Goal: Task Accomplishment & Management: Use online tool/utility

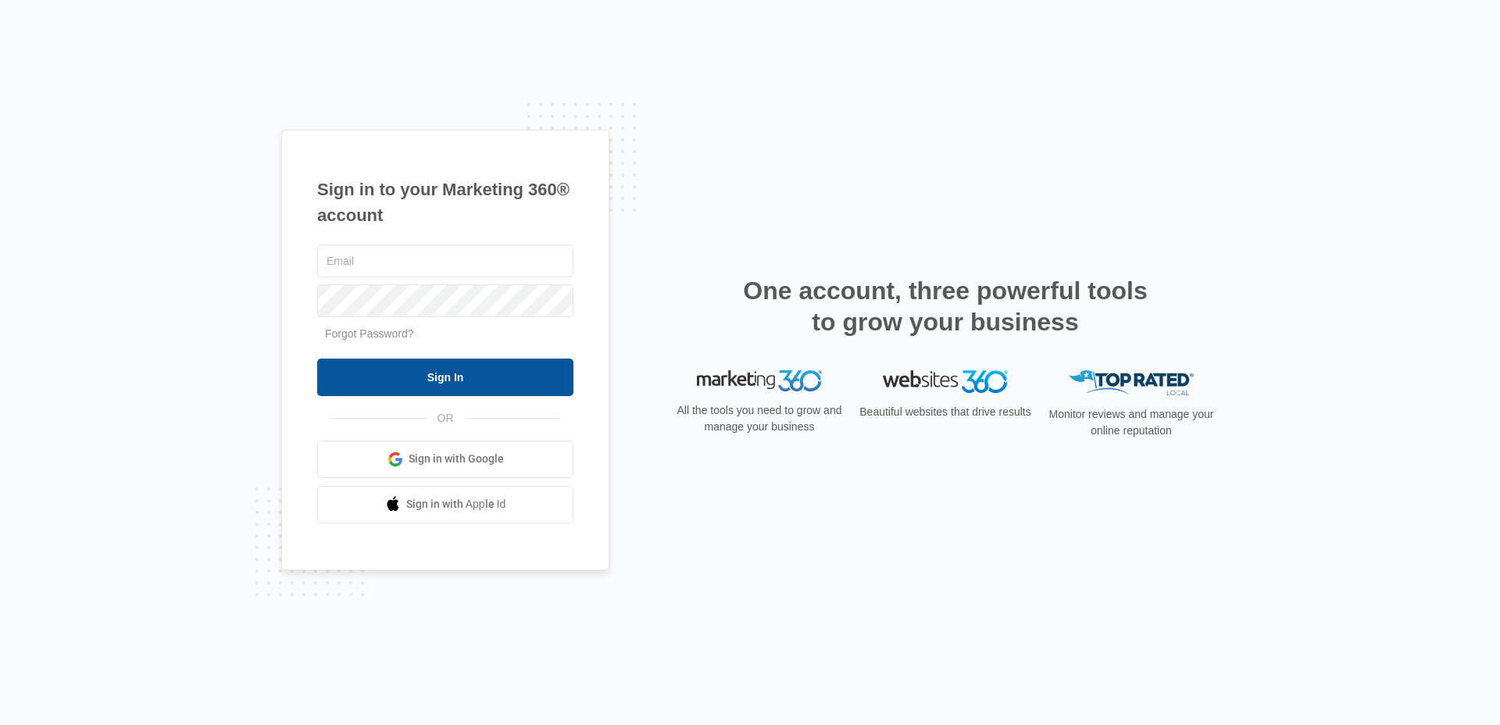
type input "[EMAIL_ADDRESS][PERSON_NAME][DOMAIN_NAME]"
drag, startPoint x: 431, startPoint y: 377, endPoint x: 503, endPoint y: 375, distance: 71.9
click at [431, 377] on input "Sign In" at bounding box center [445, 376] width 256 height 37
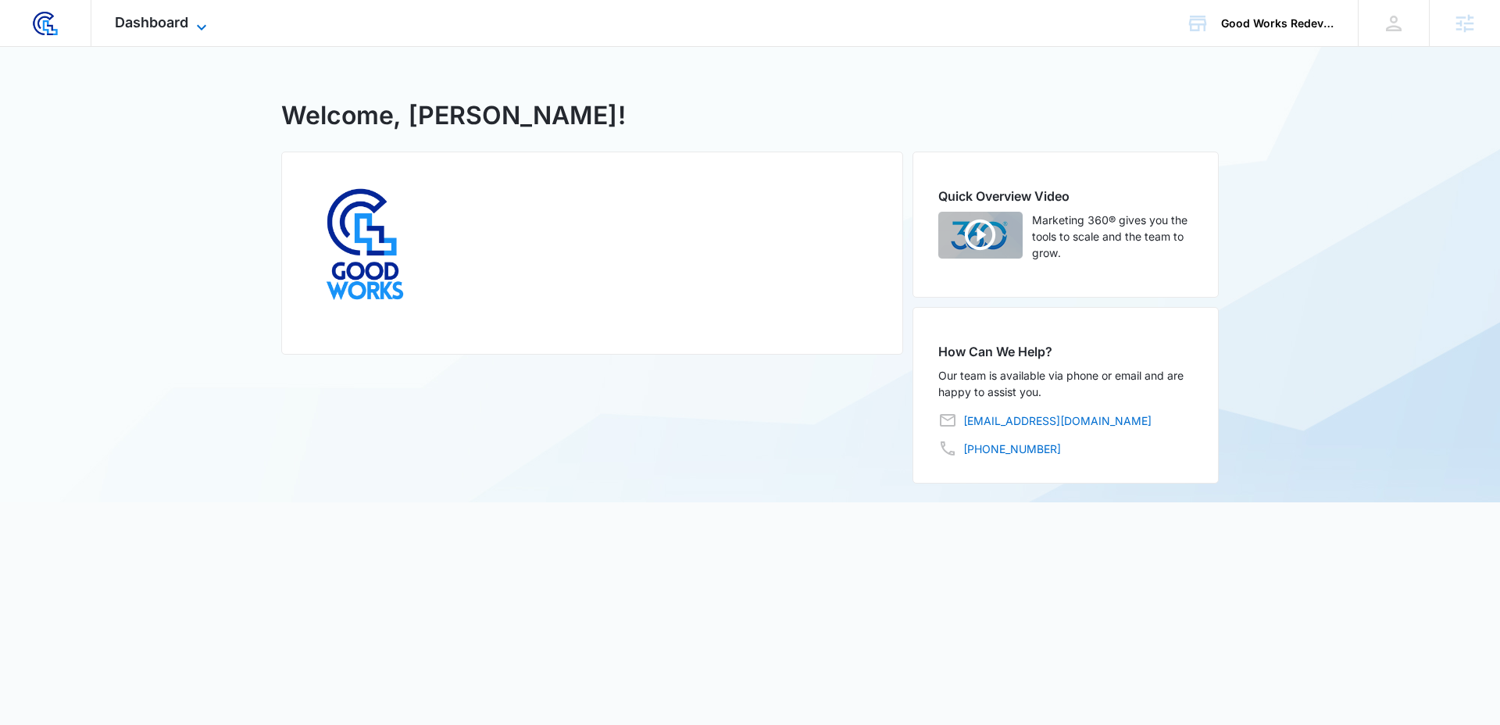
click at [203, 25] on icon at bounding box center [201, 27] width 19 height 19
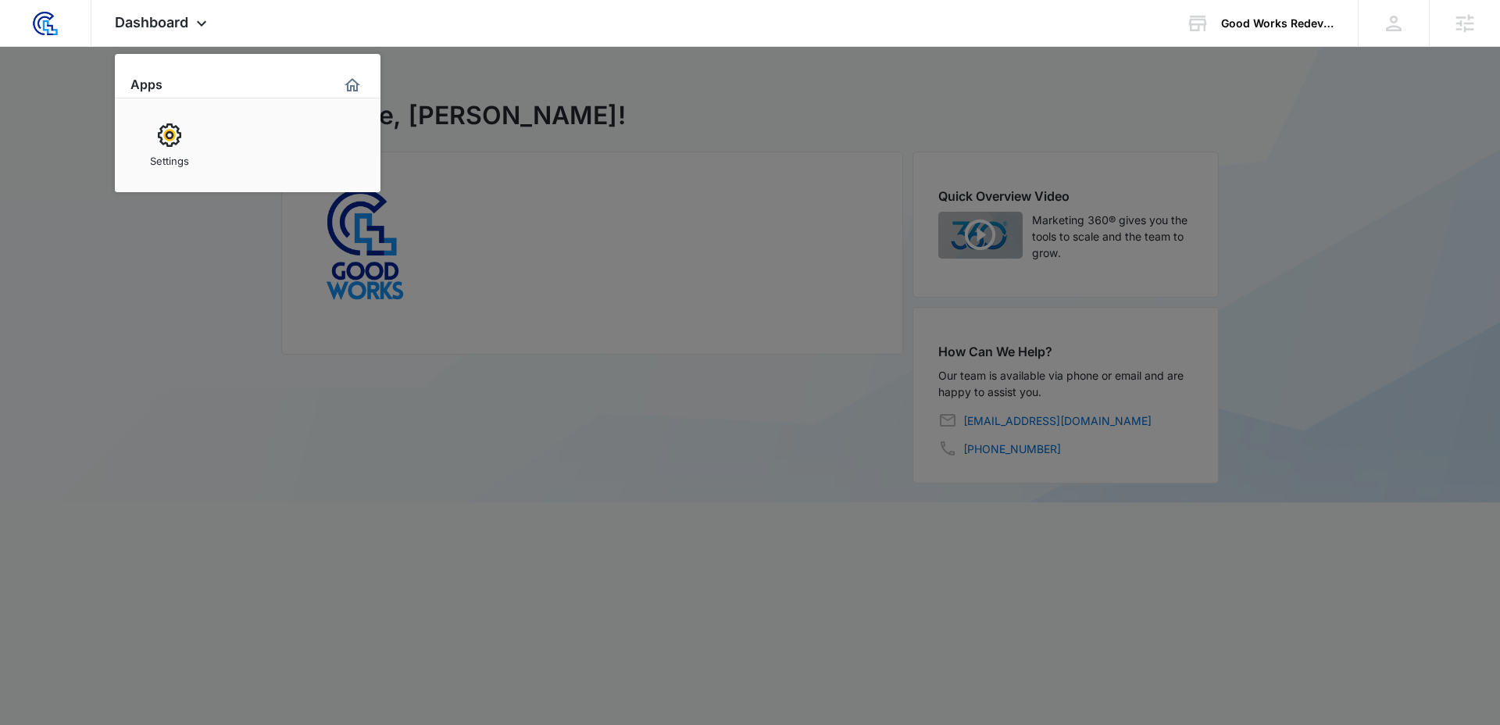
drag, startPoint x: 1260, startPoint y: 134, endPoint x: 1295, endPoint y: 73, distance: 69.7
click at [1261, 134] on div at bounding box center [750, 362] width 1500 height 725
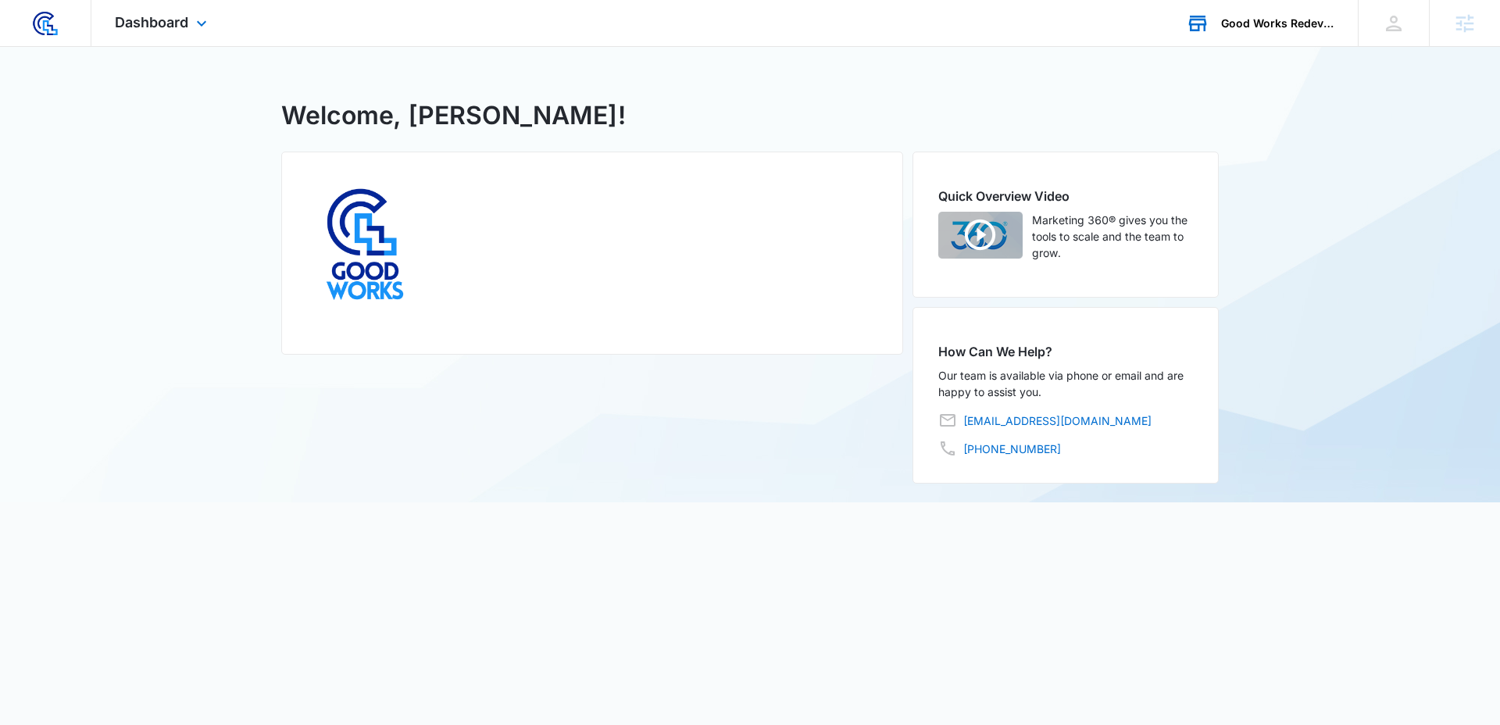
click at [1307, 24] on div "Good Works Redevelopment" at bounding box center [1278, 23] width 114 height 12
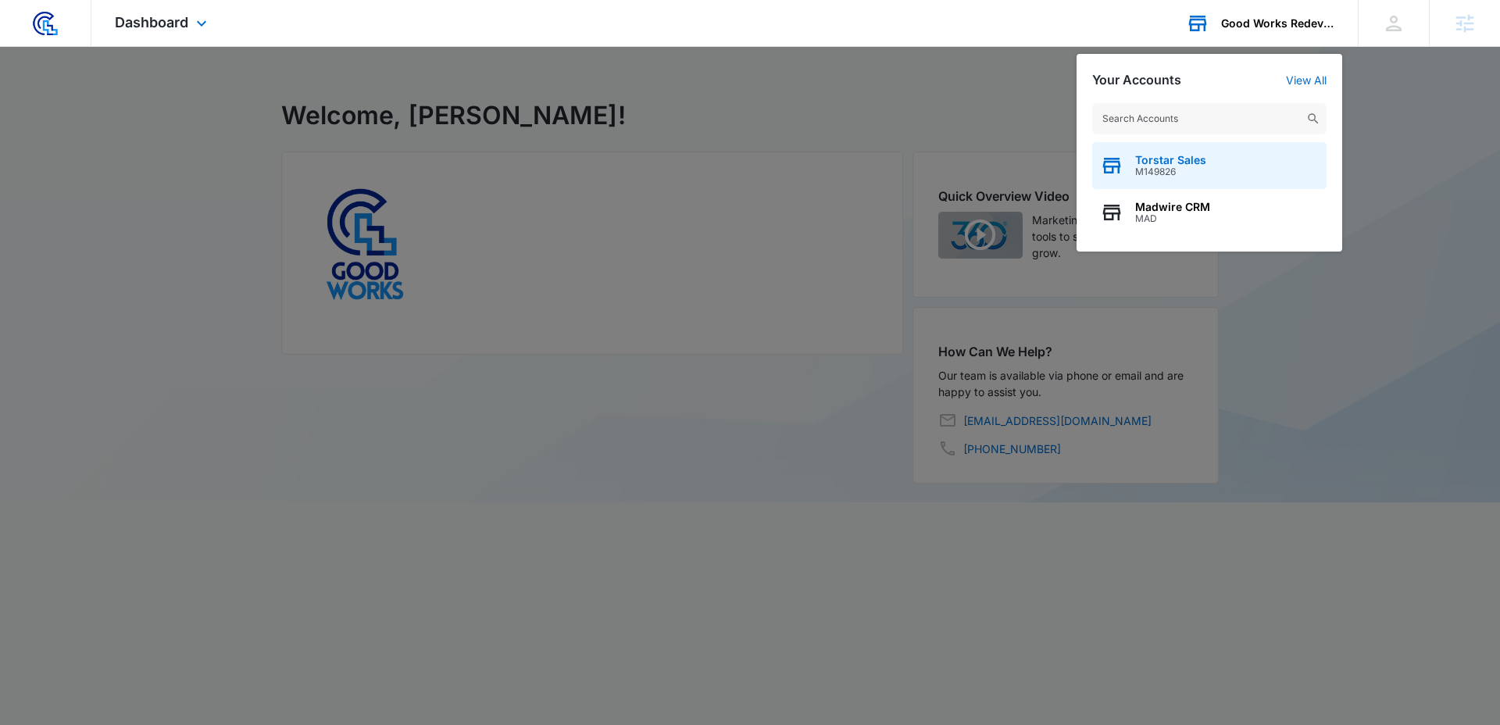
click at [1180, 177] on div "Torstar Sales M149826" at bounding box center [1209, 165] width 234 height 47
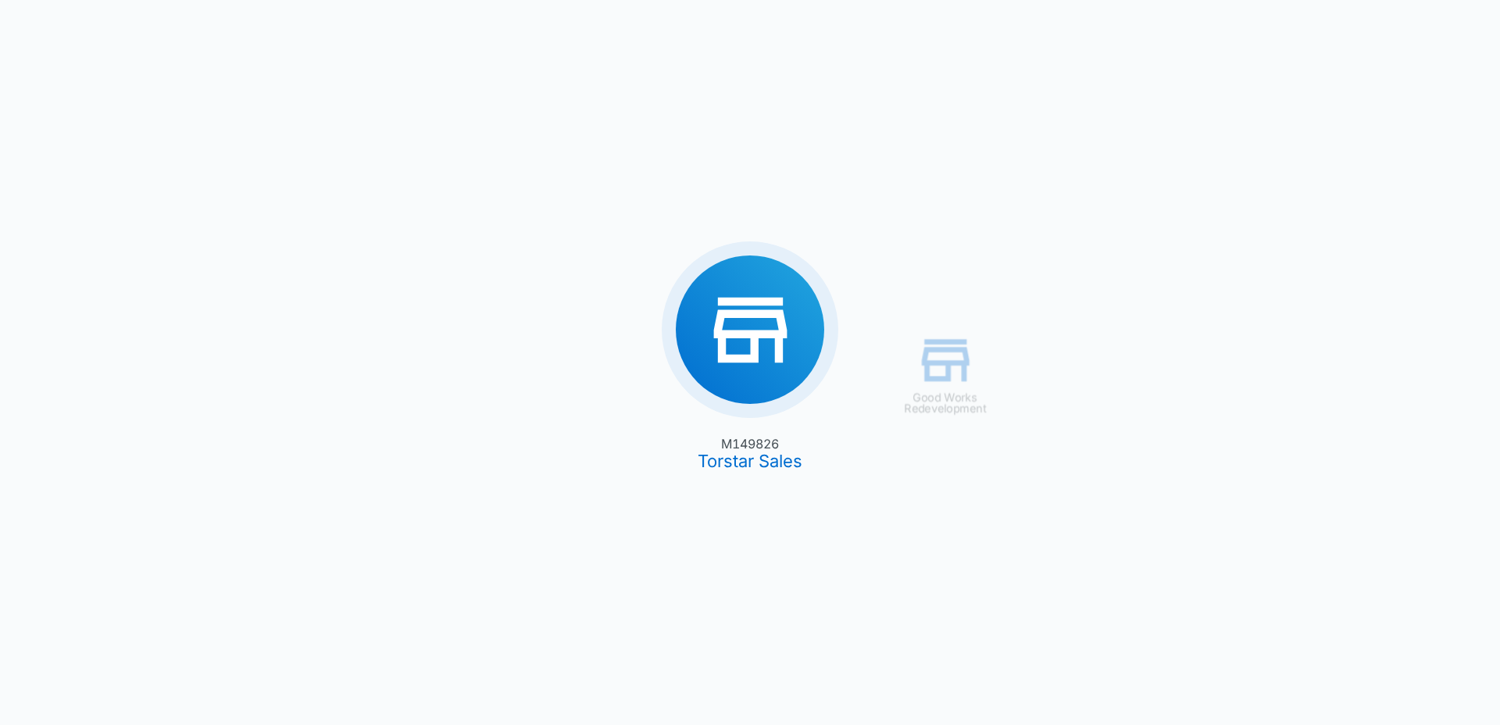
click at [717, 353] on div "Good Works Redevelopment M149826 Torstar Sales" at bounding box center [750, 362] width 1500 height 725
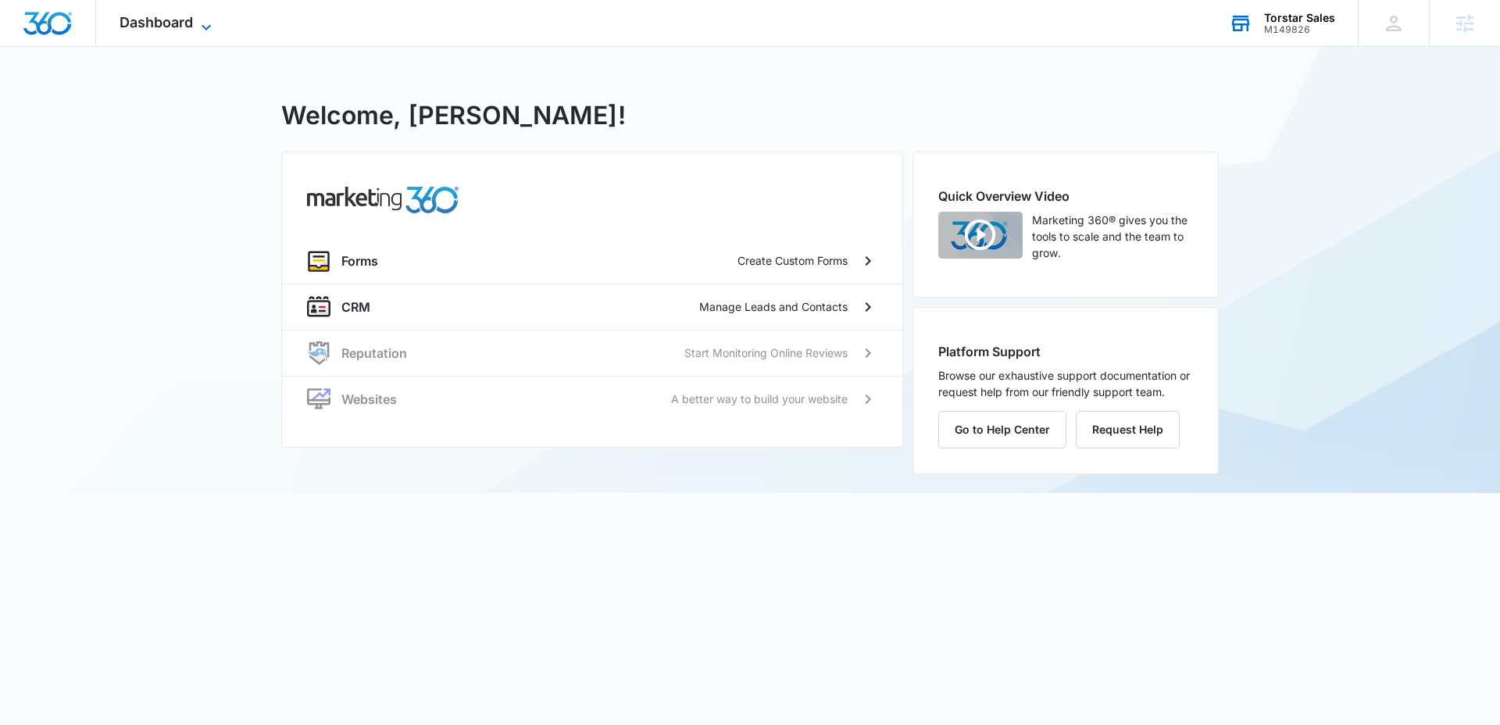
click at [188, 23] on span "Dashboard" at bounding box center [155, 22] width 73 height 16
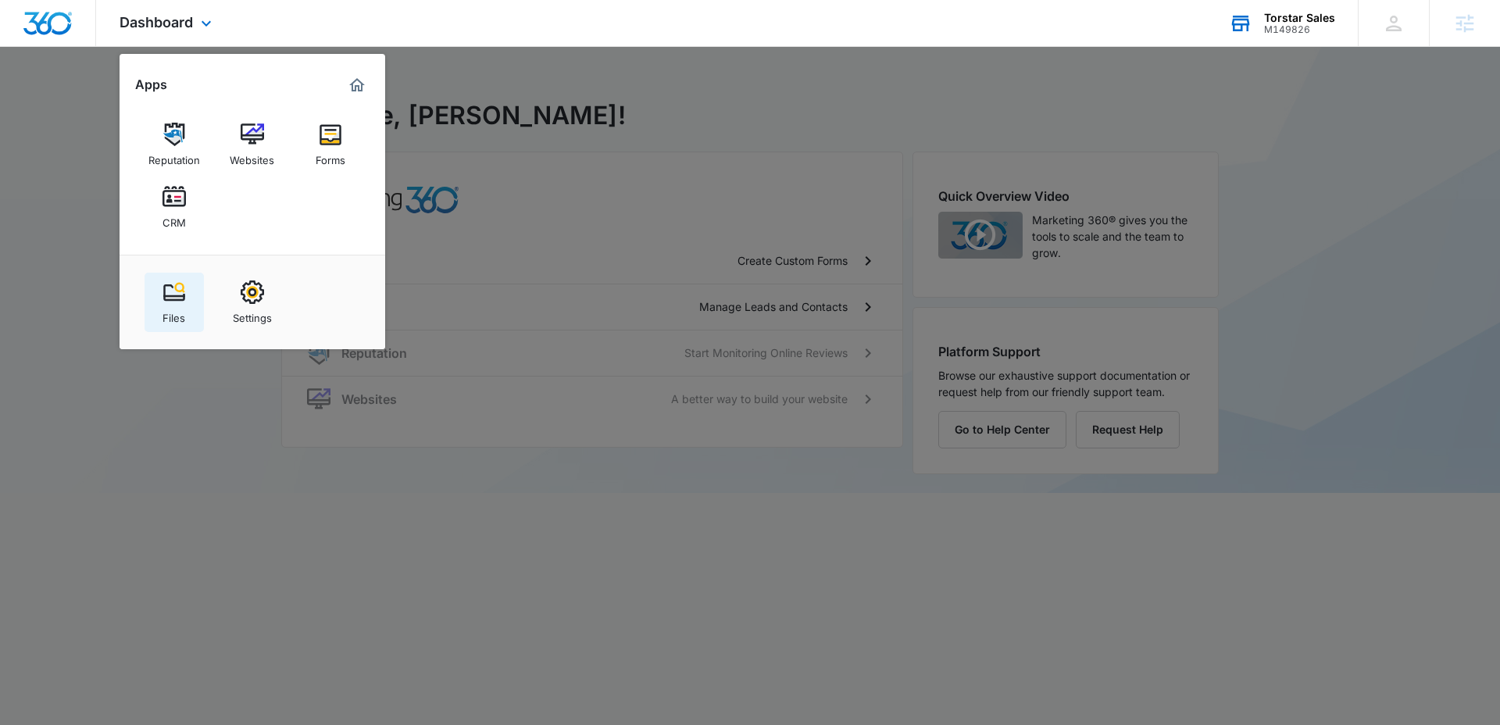
click at [177, 286] on img at bounding box center [173, 291] width 23 height 23
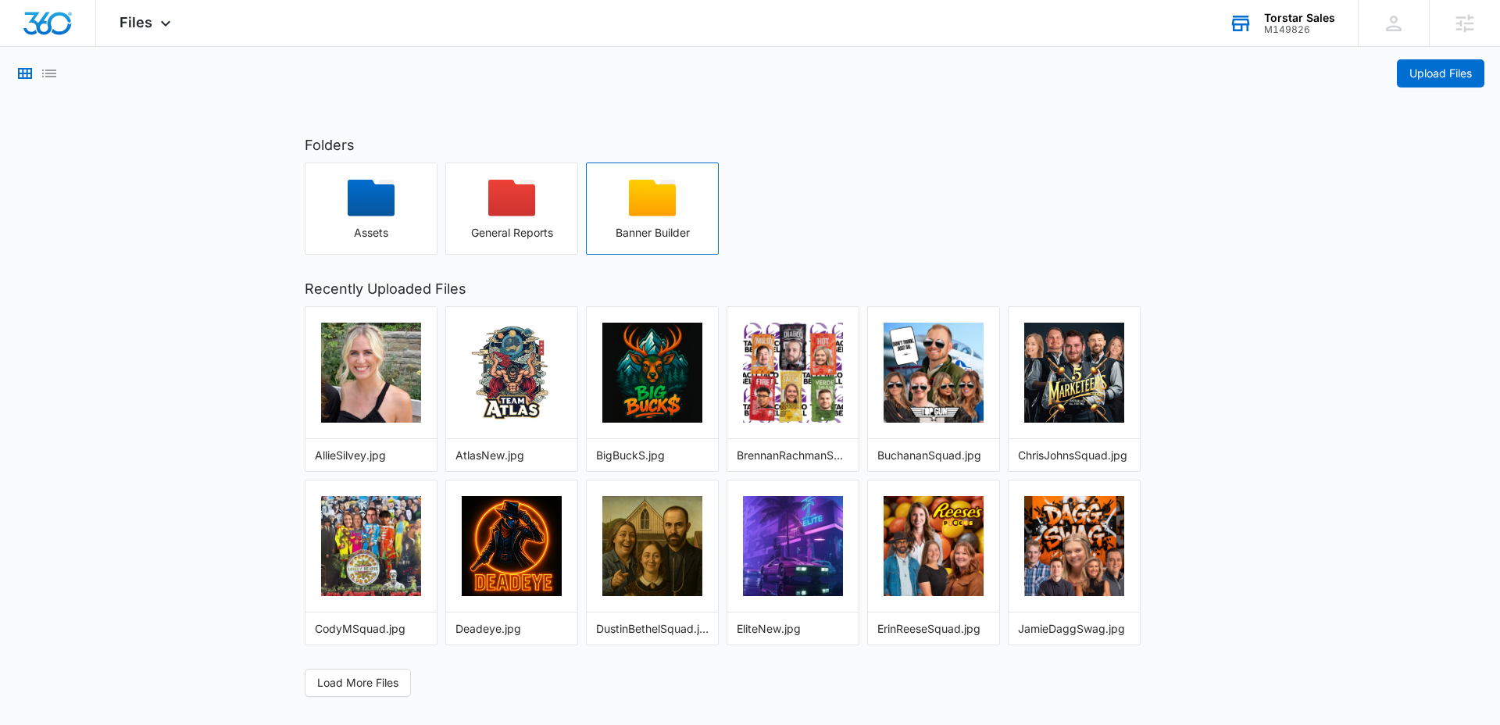
click at [679, 199] on div "button" at bounding box center [652, 203] width 131 height 47
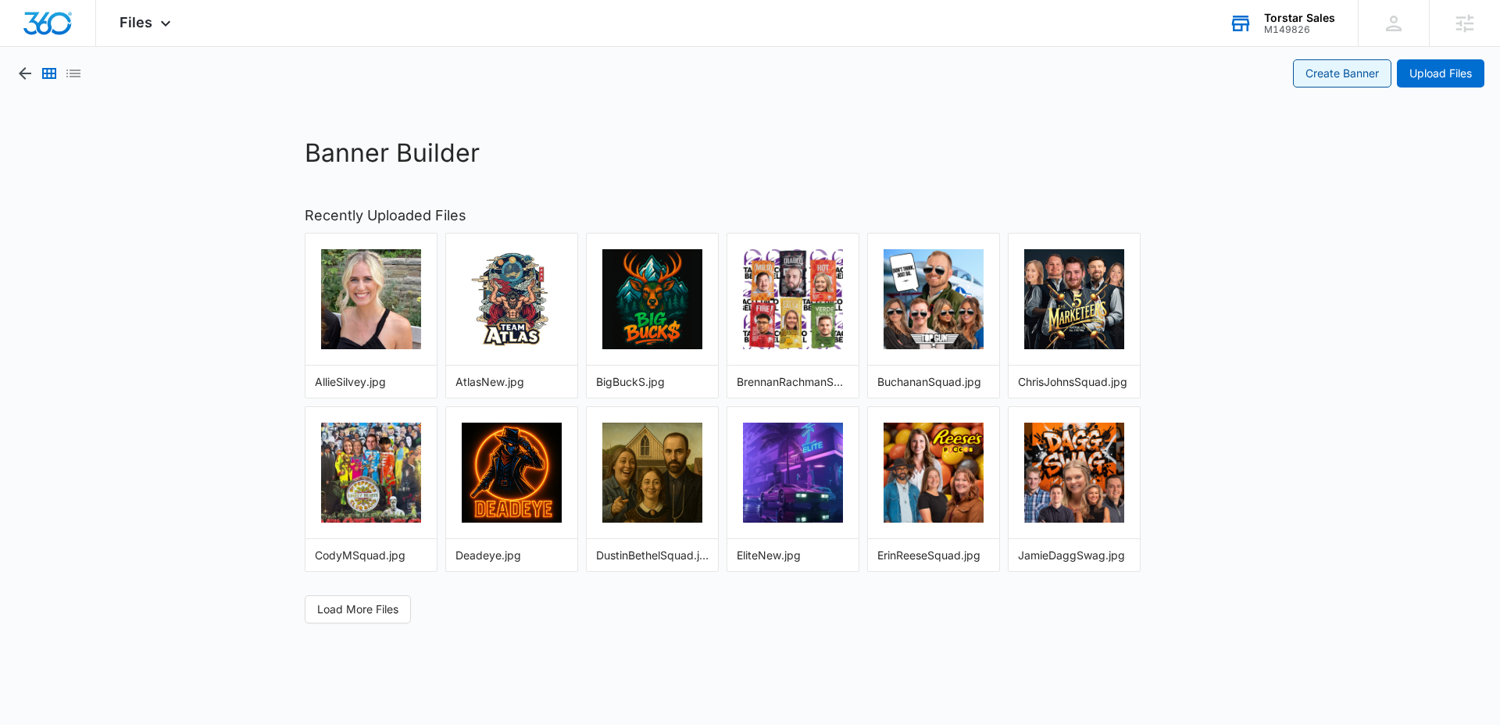
click at [1320, 66] on link "Create Banner" at bounding box center [1342, 73] width 98 height 28
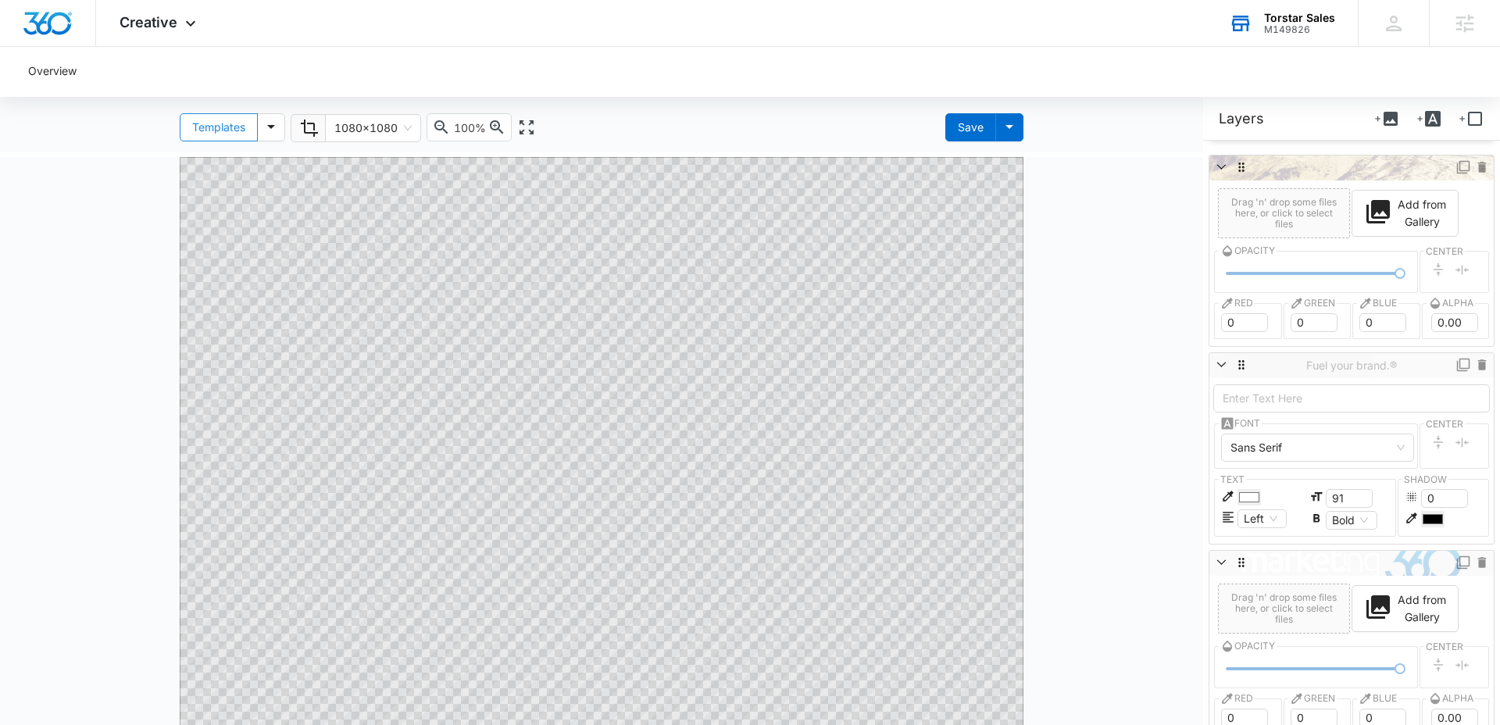
click at [239, 130] on div "Templates" at bounding box center [218, 127] width 53 height 17
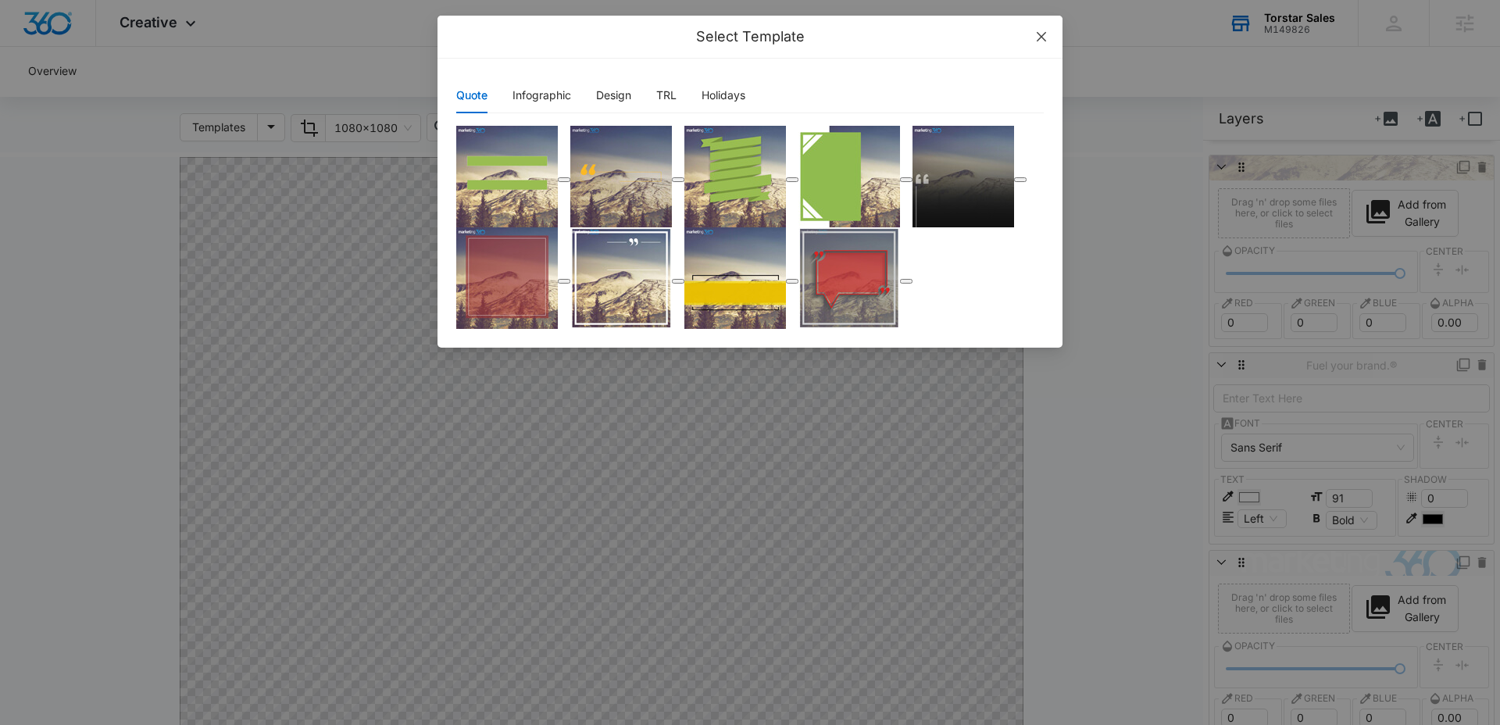
click at [1043, 32] on icon "close" at bounding box center [1041, 36] width 12 height 12
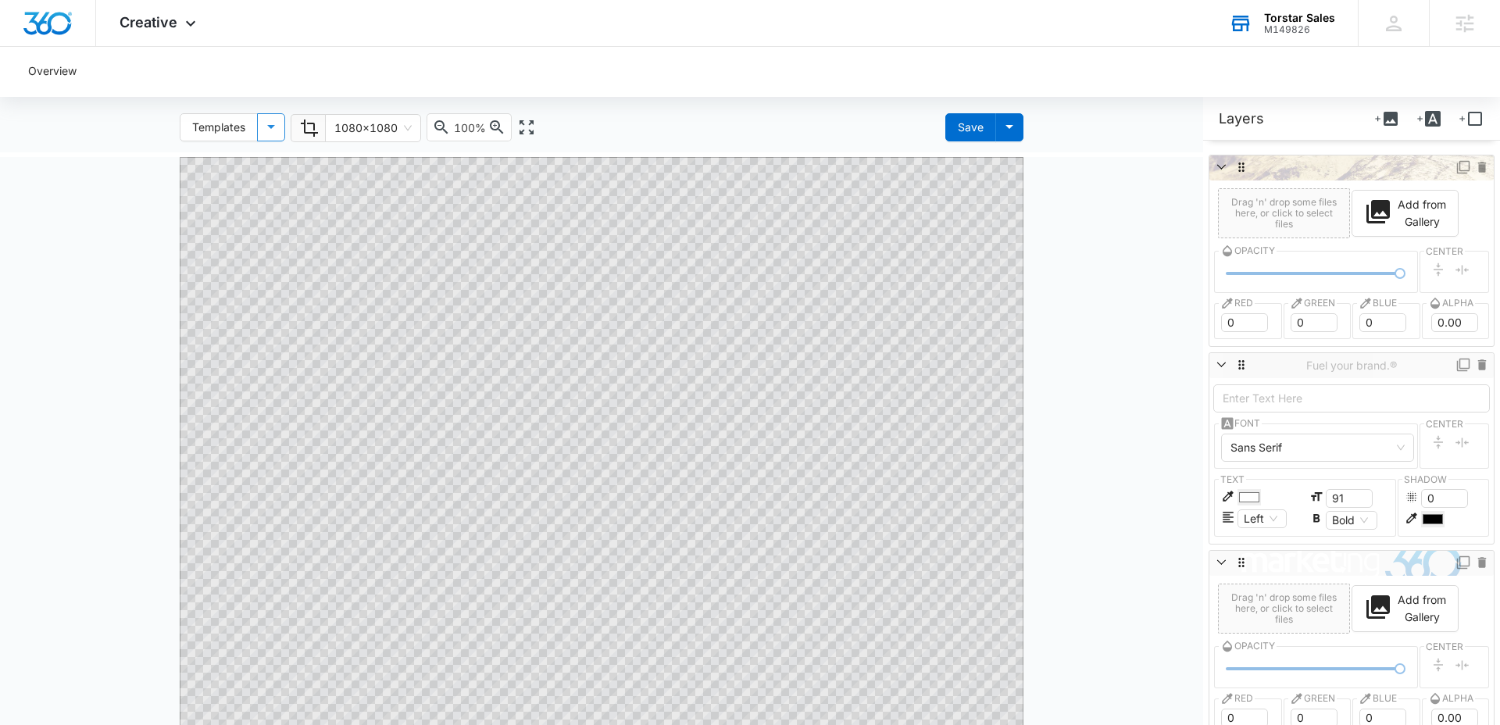
click at [265, 123] on icon "button" at bounding box center [271, 126] width 19 height 19
click at [207, 120] on div "Templates" at bounding box center [218, 127] width 53 height 17
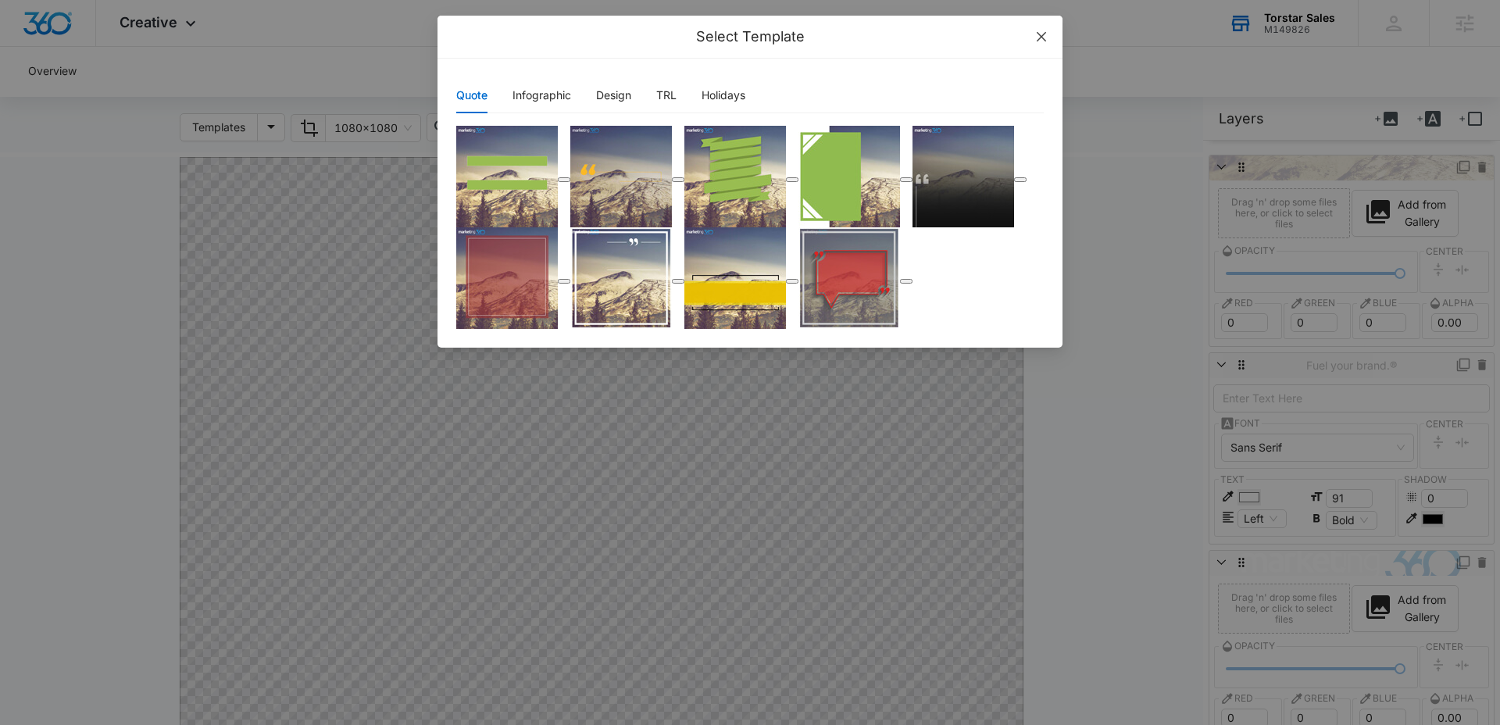
click at [1036, 32] on icon "close" at bounding box center [1041, 36] width 12 height 12
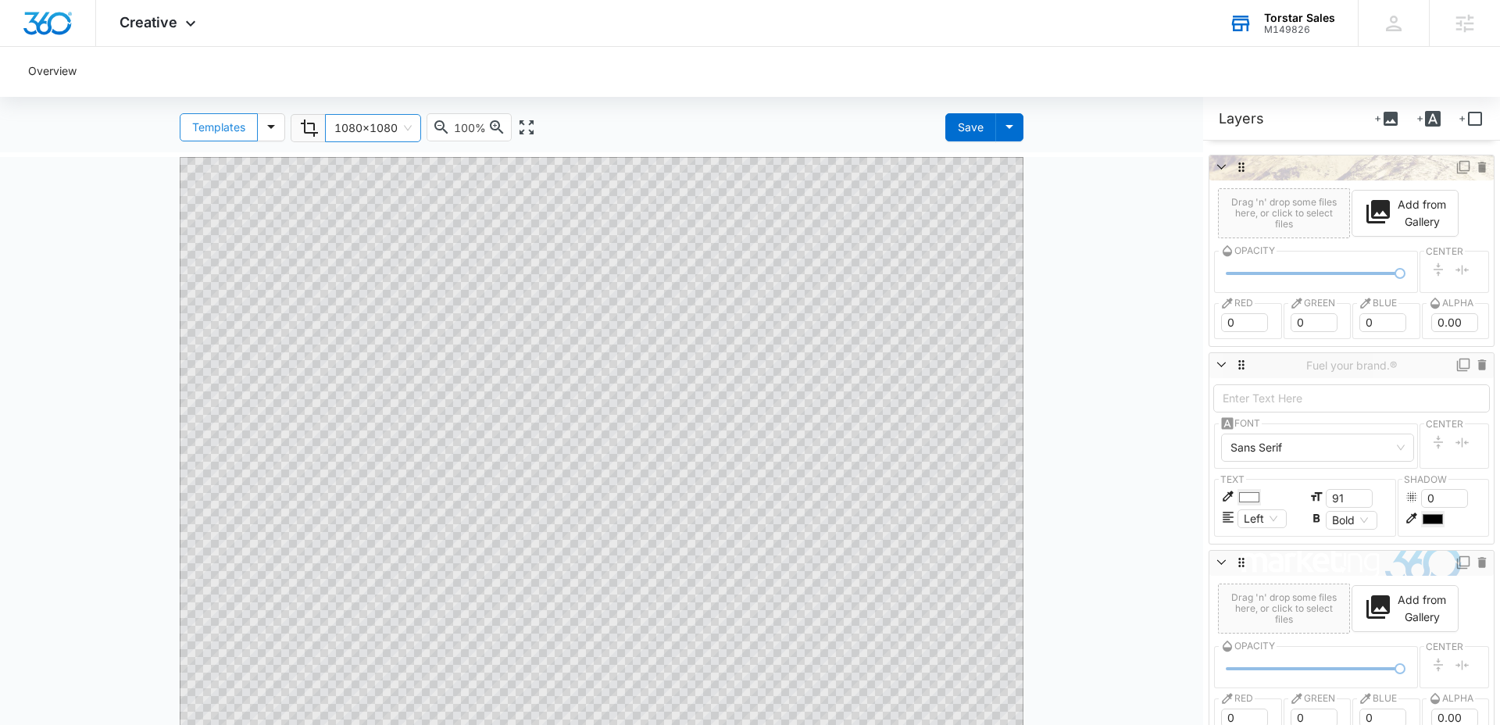
click at [383, 123] on span "1080x1080" at bounding box center [372, 128] width 77 height 27
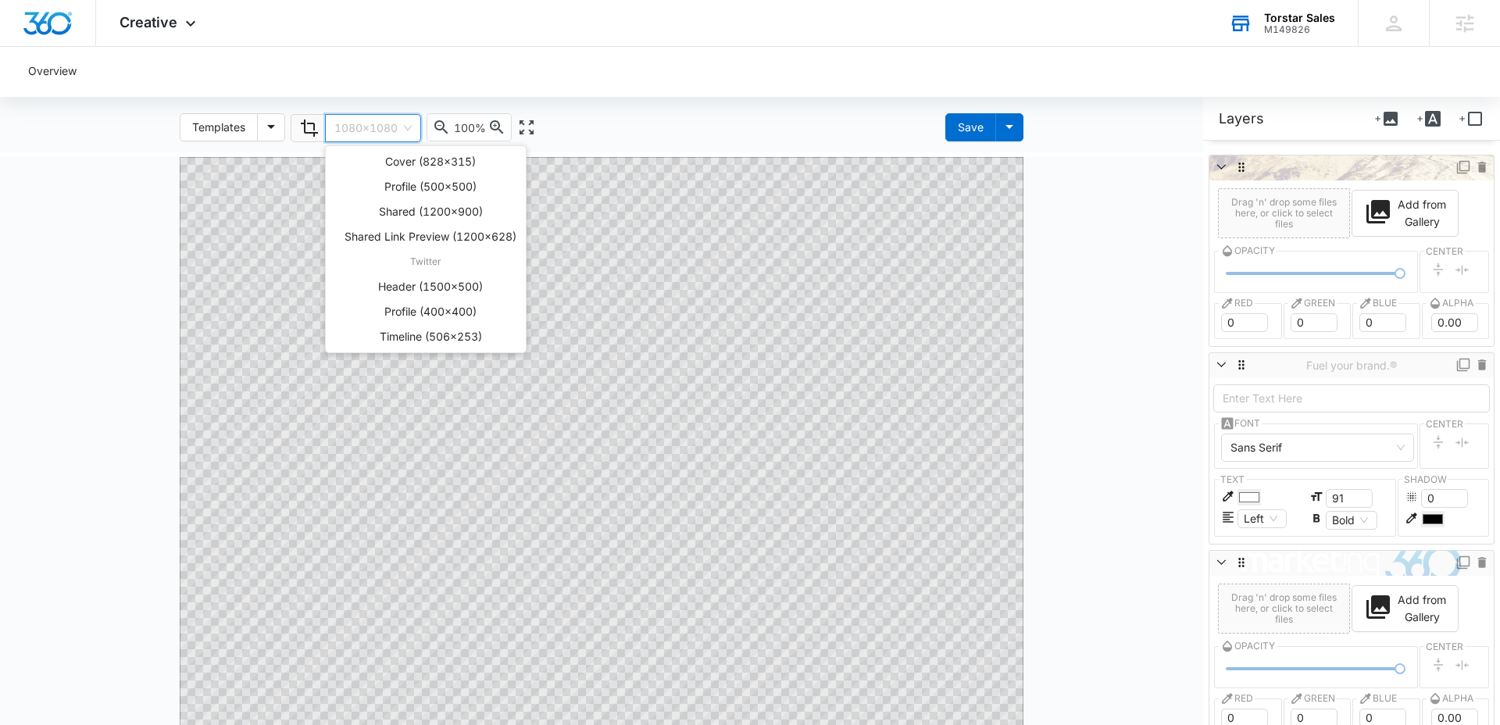
scroll to position [745, 0]
click at [456, 244] on div "Profile (400x400)" at bounding box center [430, 241] width 172 height 17
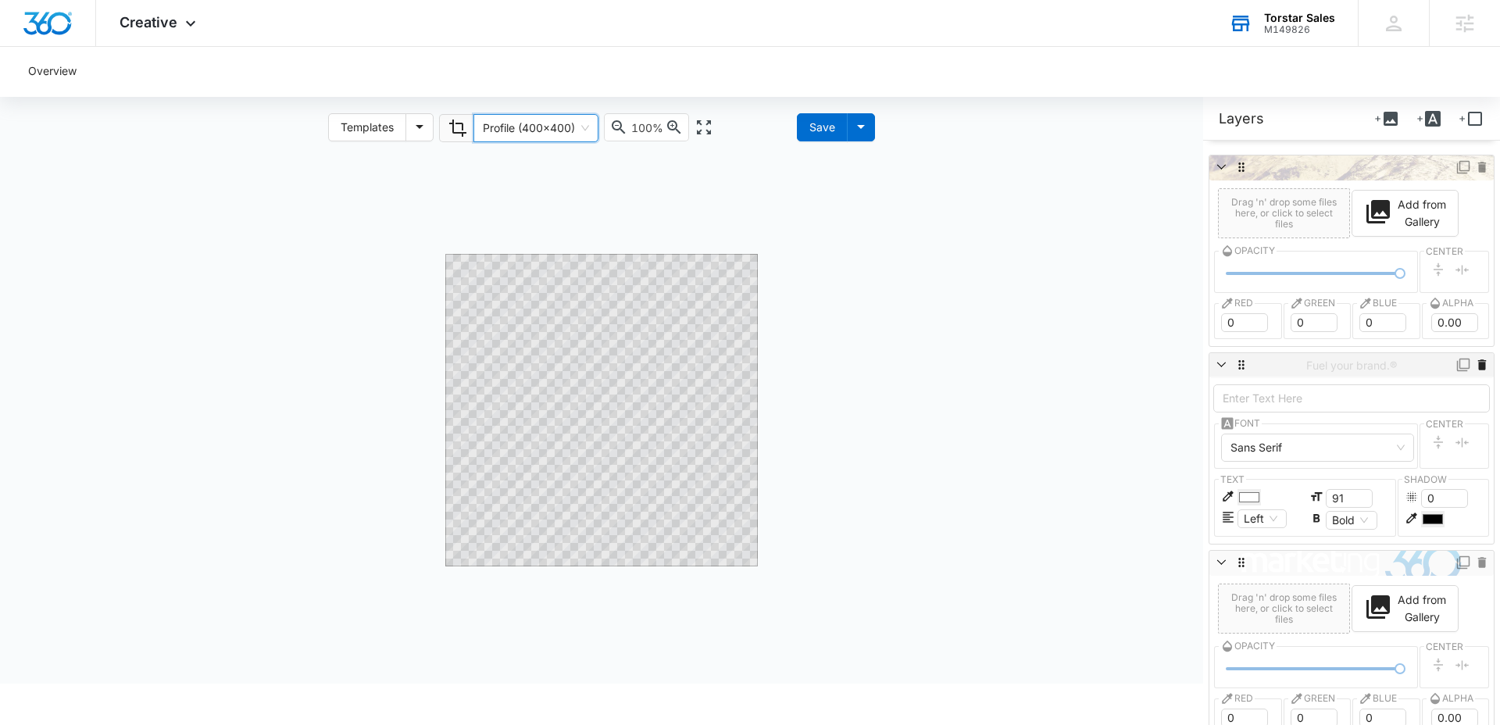
click at [1478, 366] on icon at bounding box center [1482, 364] width 9 height 11
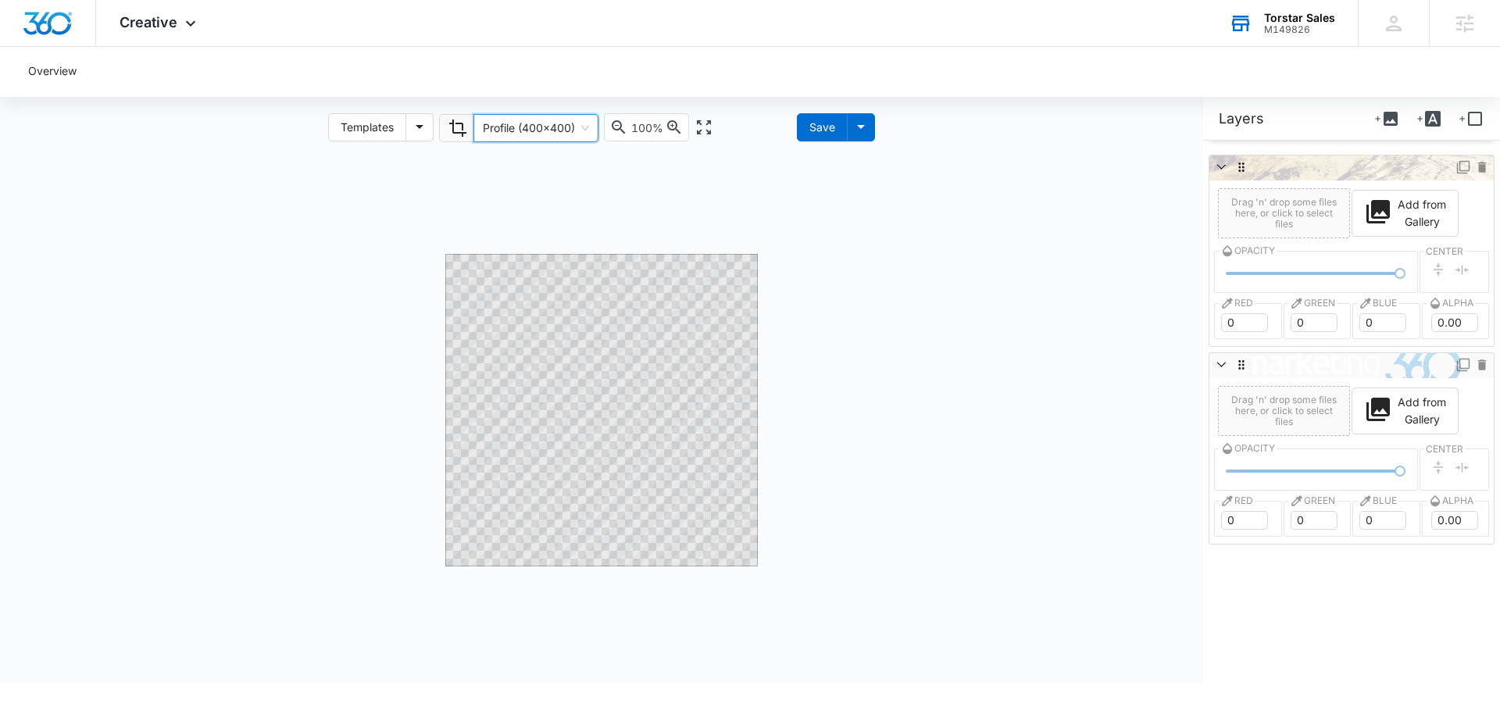
click at [1478, 366] on icon at bounding box center [1482, 364] width 9 height 11
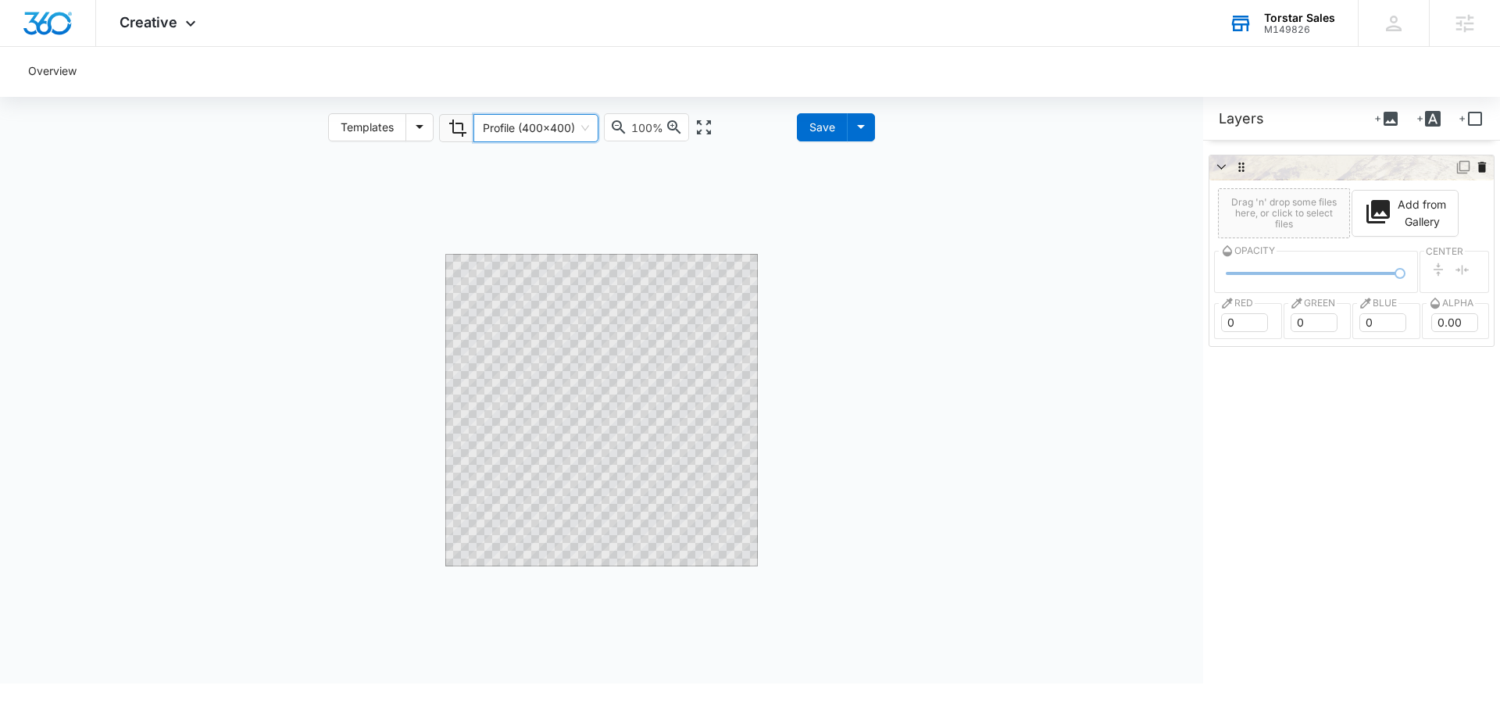
click at [1478, 167] on icon at bounding box center [1482, 167] width 9 height 11
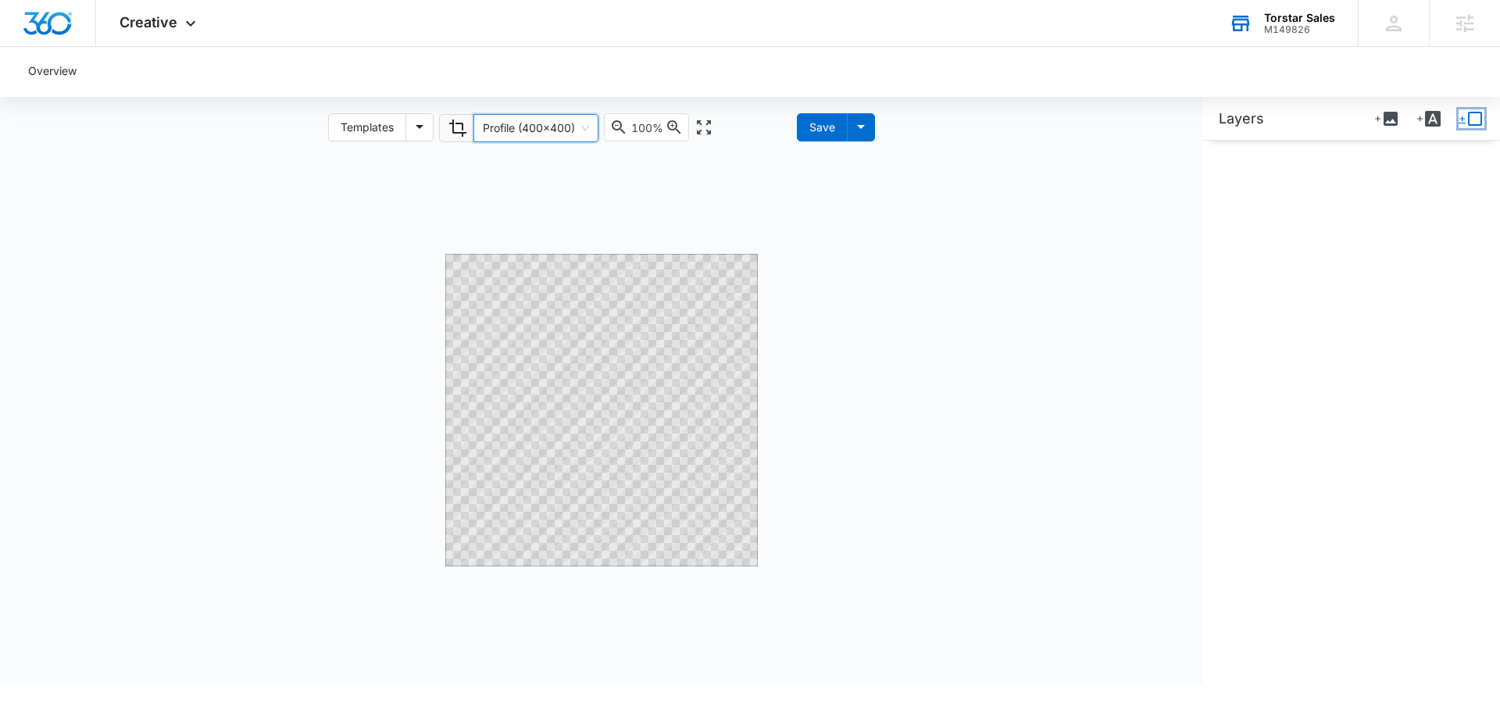
click at [1465, 119] on icon "Insert box shape" at bounding box center [1474, 118] width 19 height 19
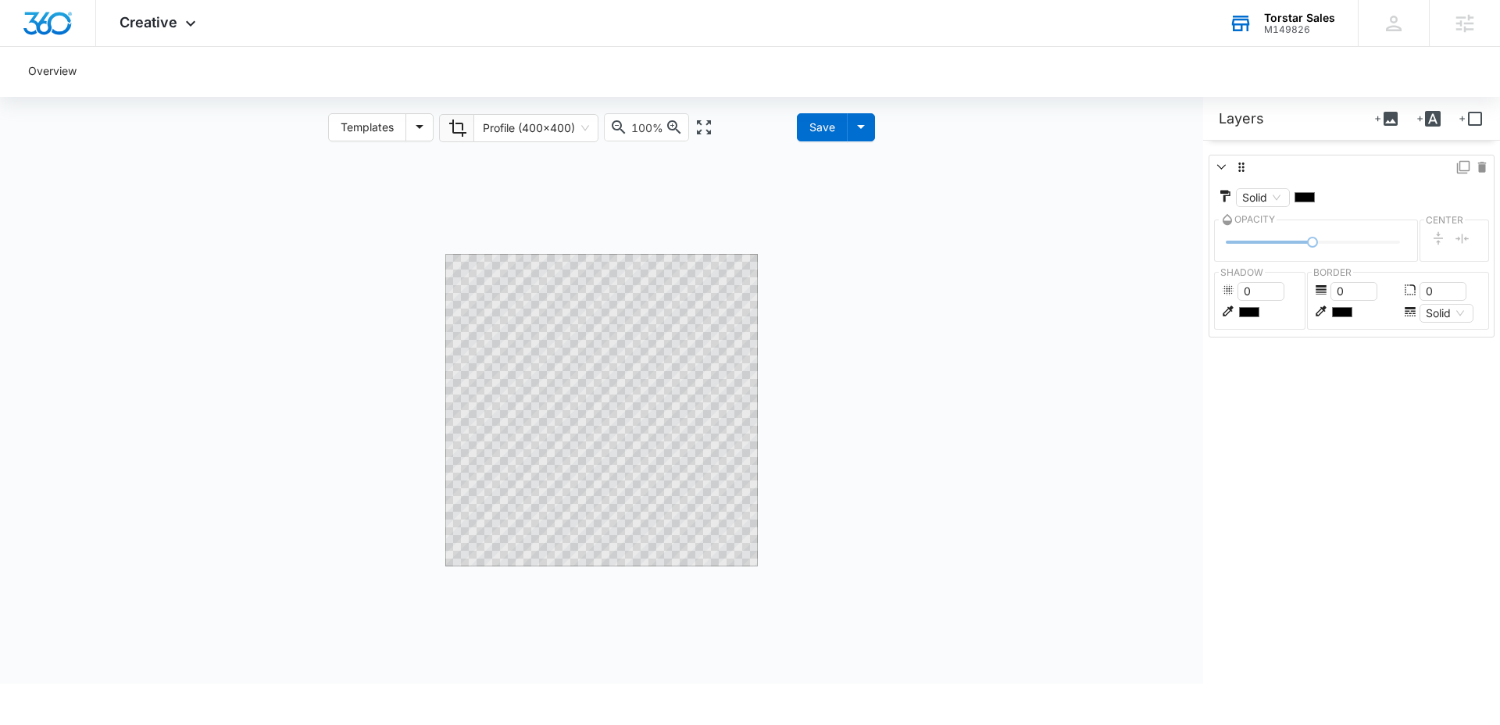
click at [727, 569] on div "hidden" at bounding box center [601, 417] width 1203 height 531
click at [1465, 121] on icon "Insert box shape" at bounding box center [1474, 118] width 19 height 19
drag, startPoint x: 1466, startPoint y: 353, endPoint x: 1462, endPoint y: 332, distance: 21.4
click at [1475, 352] on icon at bounding box center [1482, 355] width 14 height 14
drag, startPoint x: 1311, startPoint y: 243, endPoint x: 1539, endPoint y: 253, distance: 229.1
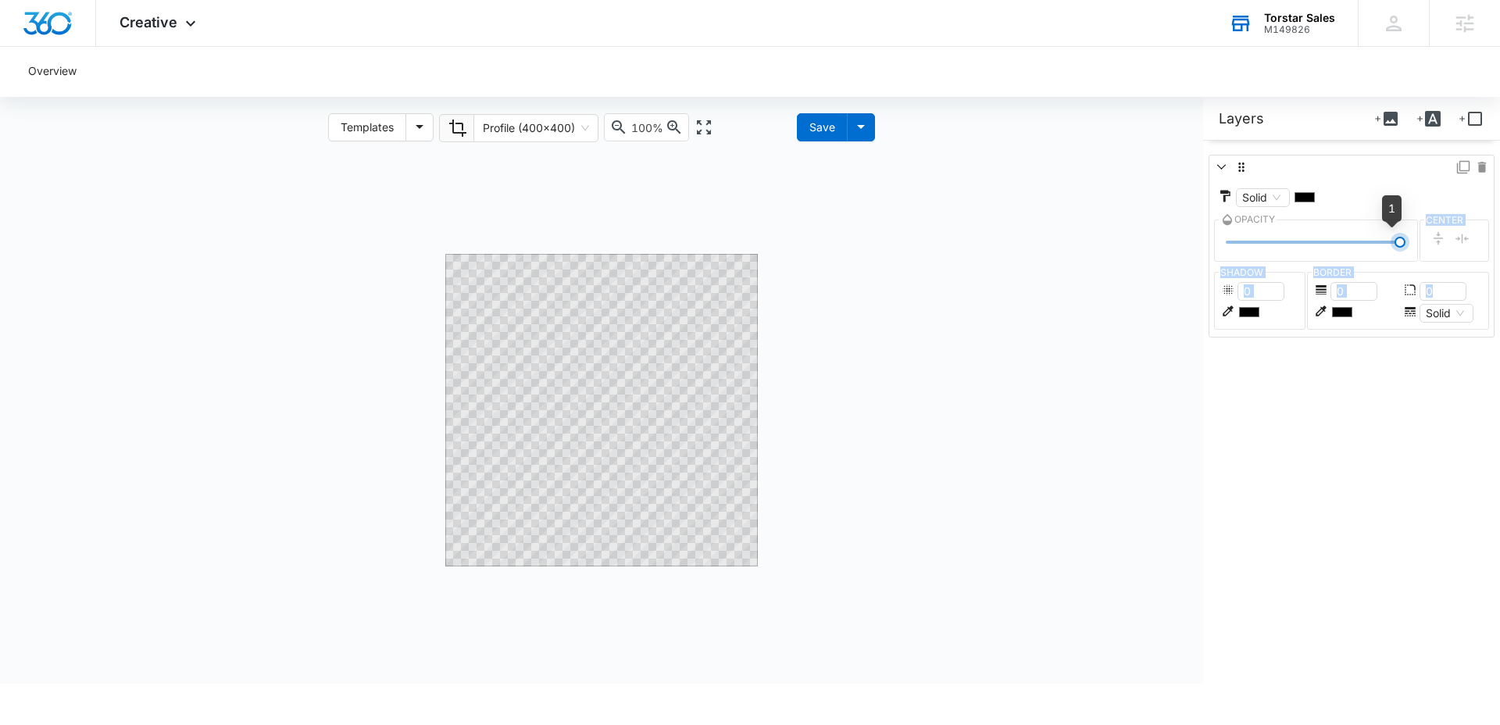
click at [1499, 253] on html "Creative Apps Reputation Websites Forms CRM Files Settings AI Assistant Torstar…" at bounding box center [750, 362] width 1500 height 725
click at [1305, 198] on input "#000000" at bounding box center [1304, 197] width 23 height 16
type input "#ffffff"
click at [1353, 176] on label at bounding box center [1351, 166] width 284 height 23
click at [1254, 129] on div "Layers + + +" at bounding box center [1351, 119] width 297 height 44
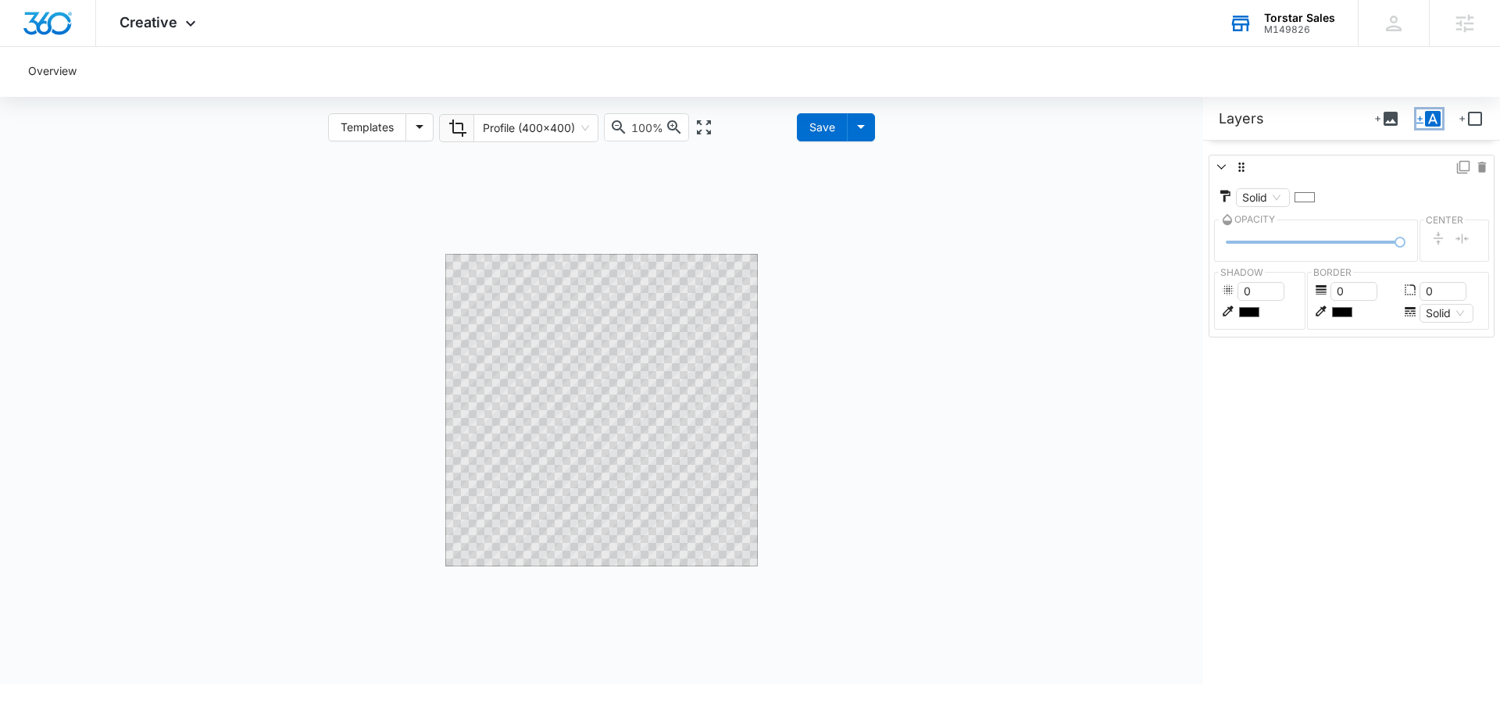
click at [1423, 120] on icon "Insert text" at bounding box center [1432, 118] width 19 height 19
click at [786, 377] on div "hidden" at bounding box center [601, 417] width 1203 height 531
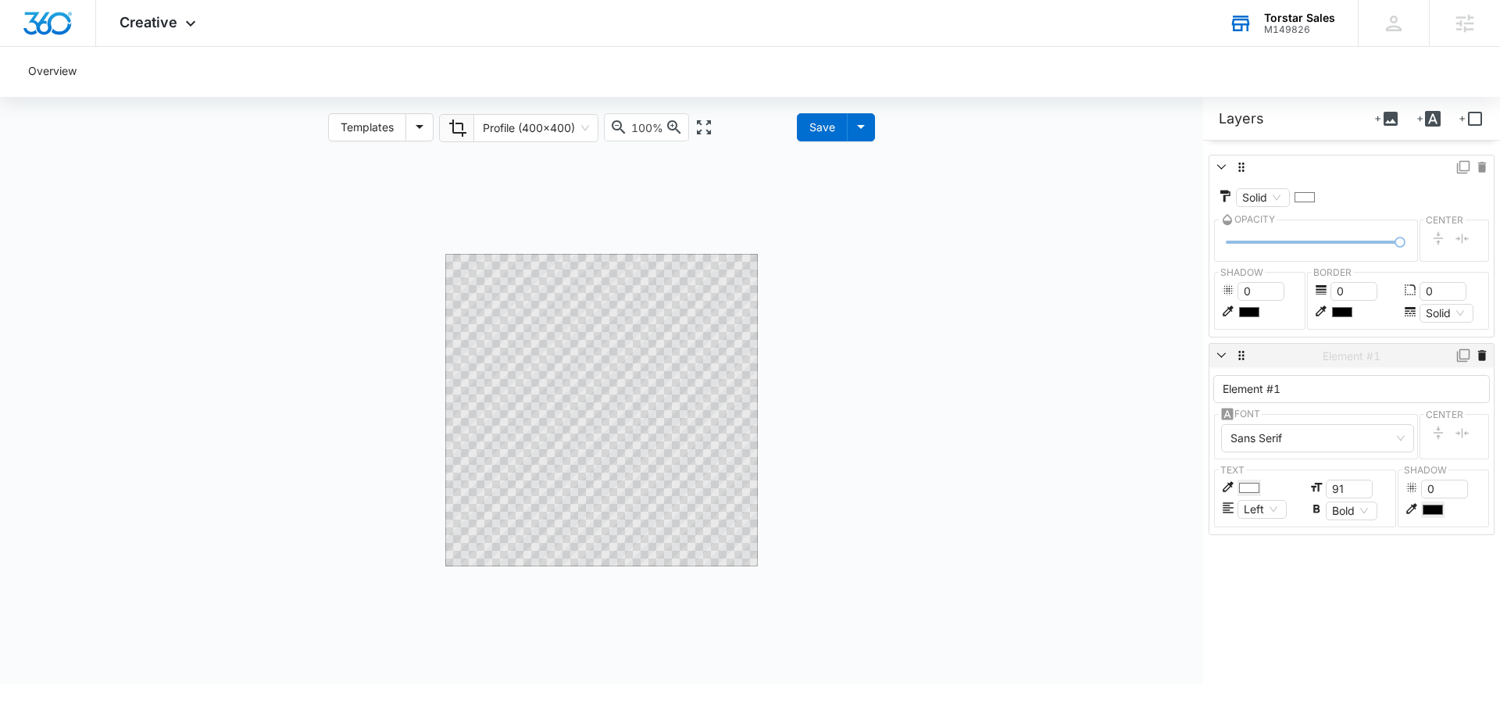
click at [1478, 357] on icon at bounding box center [1482, 355] width 9 height 11
click at [956, 427] on div "hidden" at bounding box center [601, 417] width 1203 height 531
click at [1086, 221] on div "hidden" at bounding box center [601, 417] width 1203 height 531
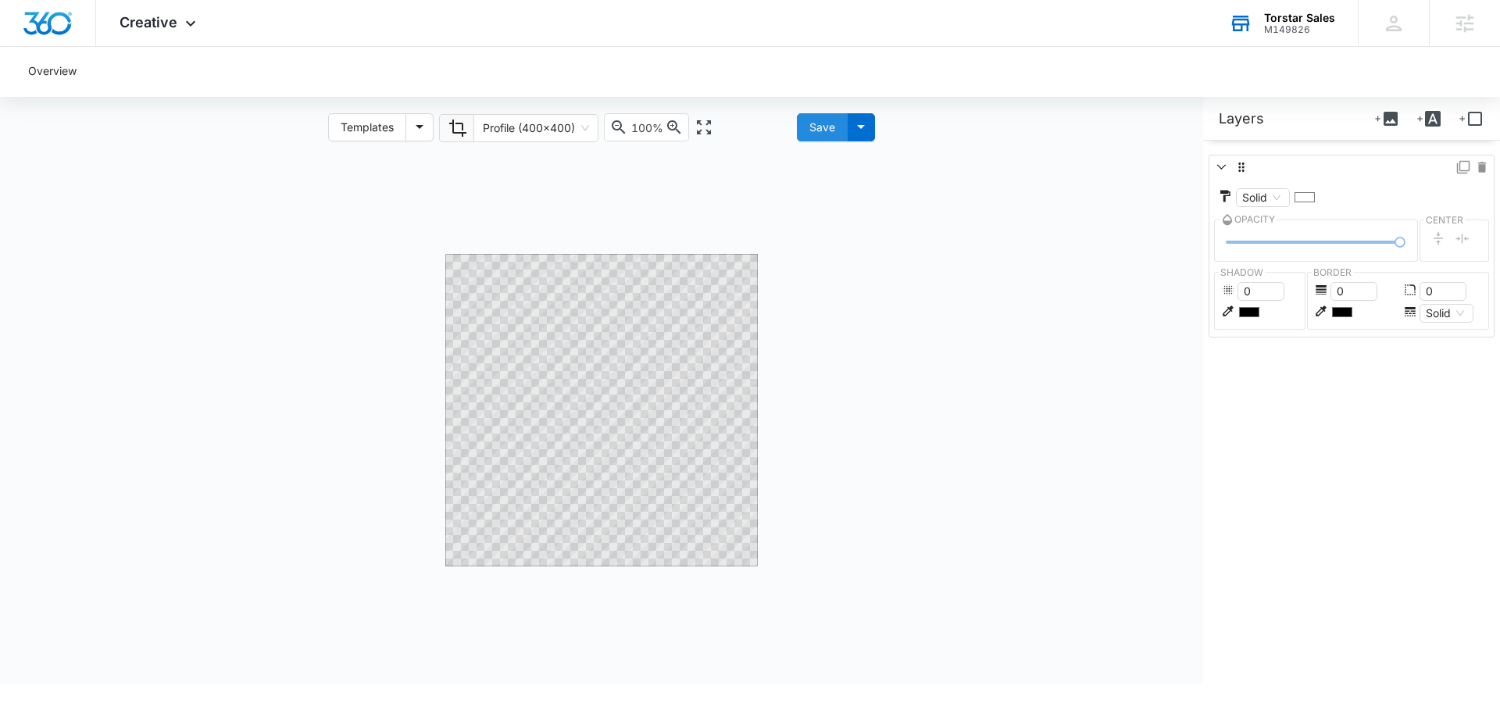
click at [816, 127] on div "Save" at bounding box center [822, 127] width 26 height 17
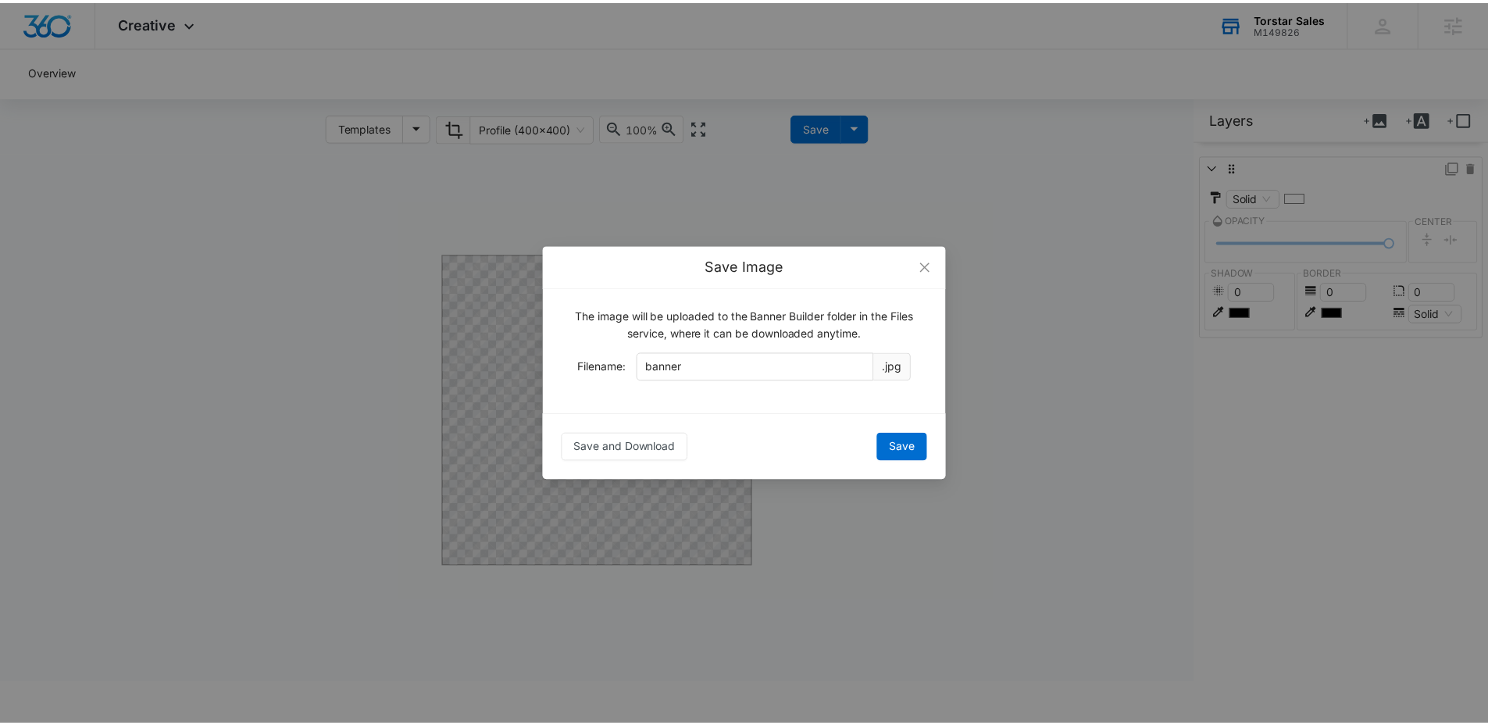
scroll to position [0, 0]
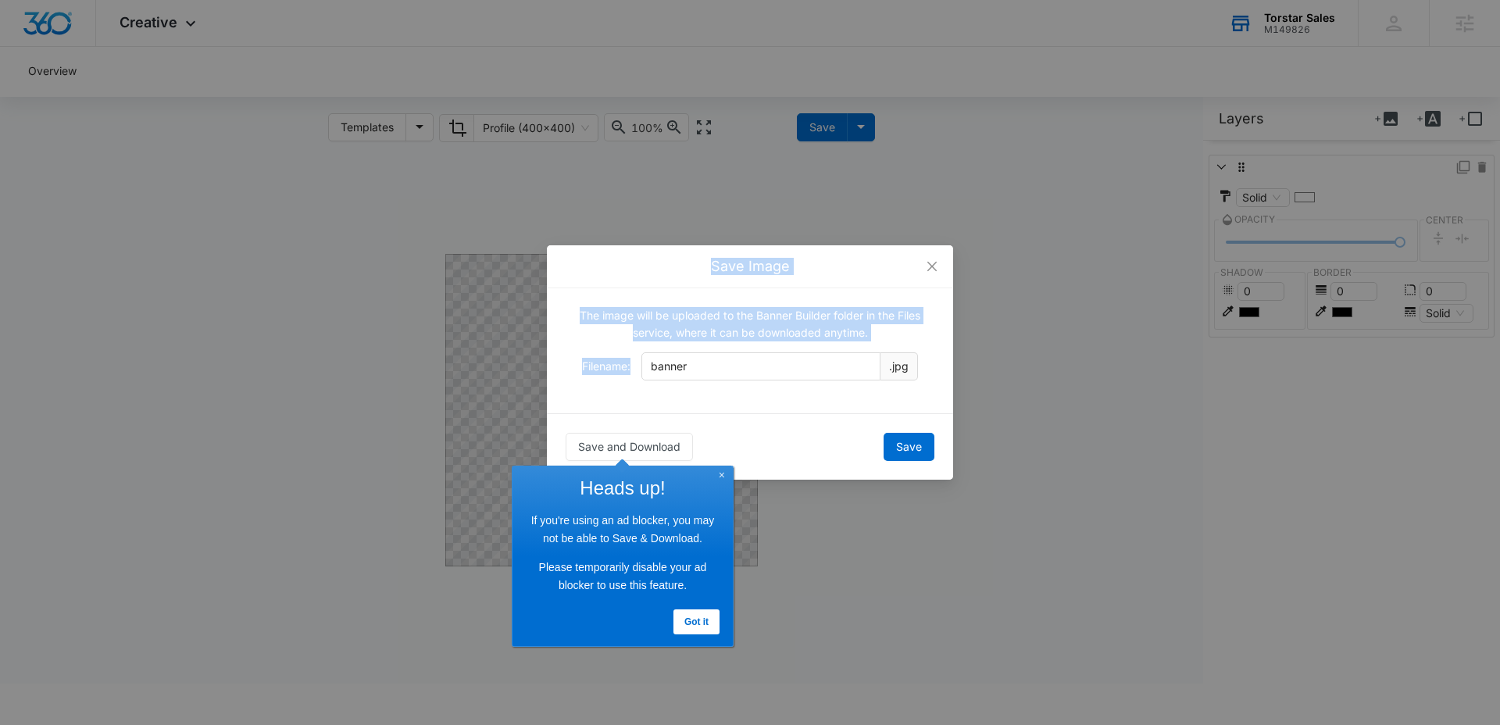
drag, startPoint x: 751, startPoint y: 348, endPoint x: 511, endPoint y: 360, distance: 240.1
click at [460, 361] on div "Save Image The image will be uploaded to the Banner Builder folder in the Files…" at bounding box center [750, 362] width 1500 height 725
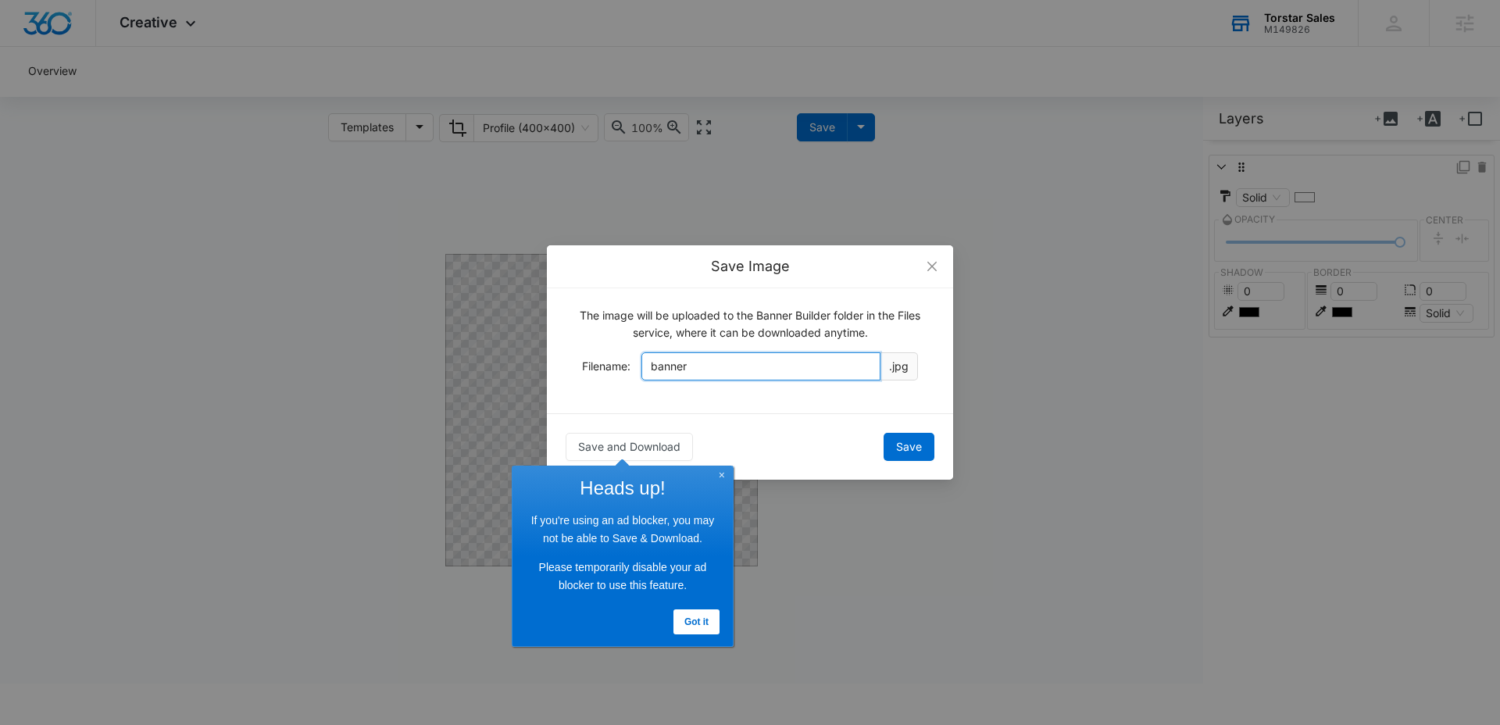
click at [697, 365] on input "banner" at bounding box center [760, 366] width 239 height 28
drag, startPoint x: 517, startPoint y: 353, endPoint x: 477, endPoint y: 340, distance: 42.0
click at [478, 346] on div "Save Image The image will be uploaded to the Banner Builder folder in the Files…" at bounding box center [750, 362] width 1500 height 725
type input "Total"
click at [925, 444] on button "Save" at bounding box center [908, 447] width 51 height 28
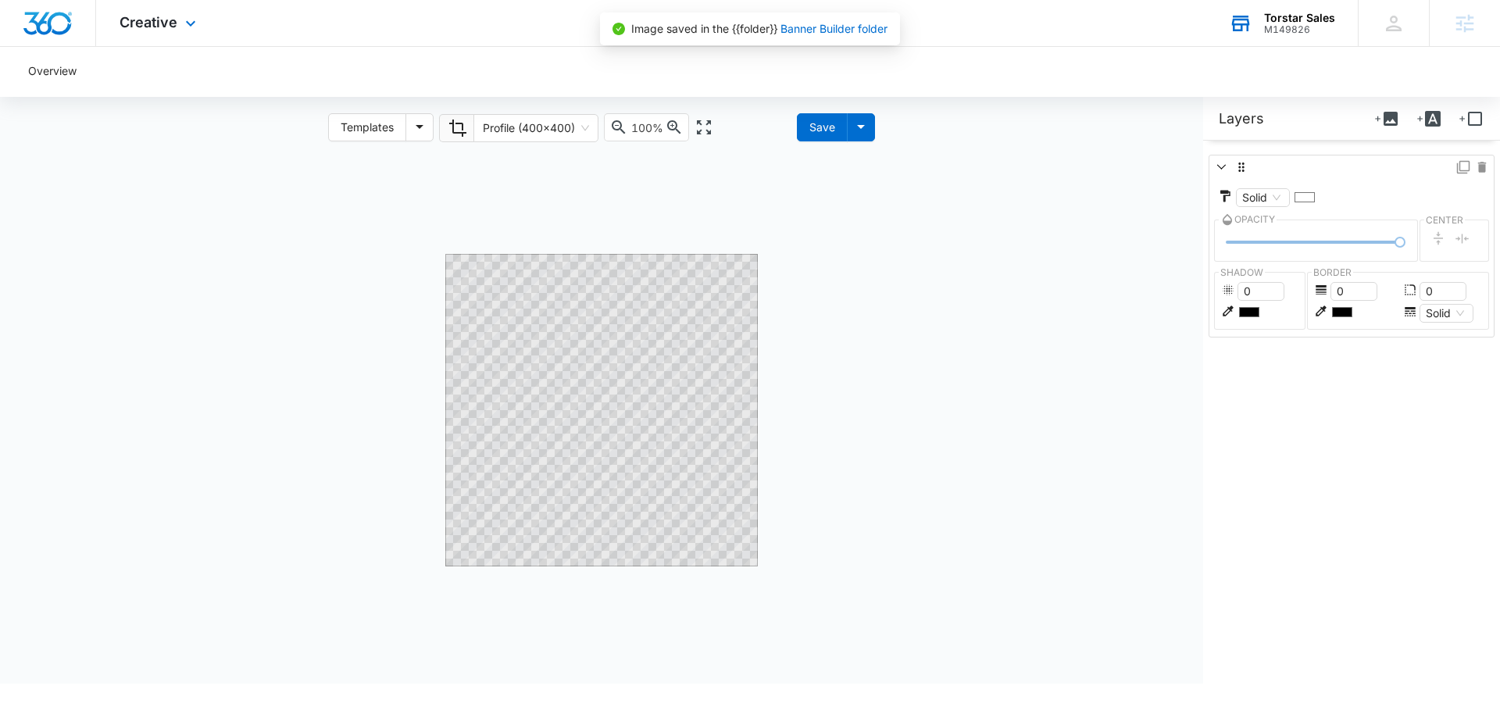
click at [166, 30] on div "Creative Apps Reputation Websites Forms CRM Files Settings" at bounding box center [159, 23] width 127 height 46
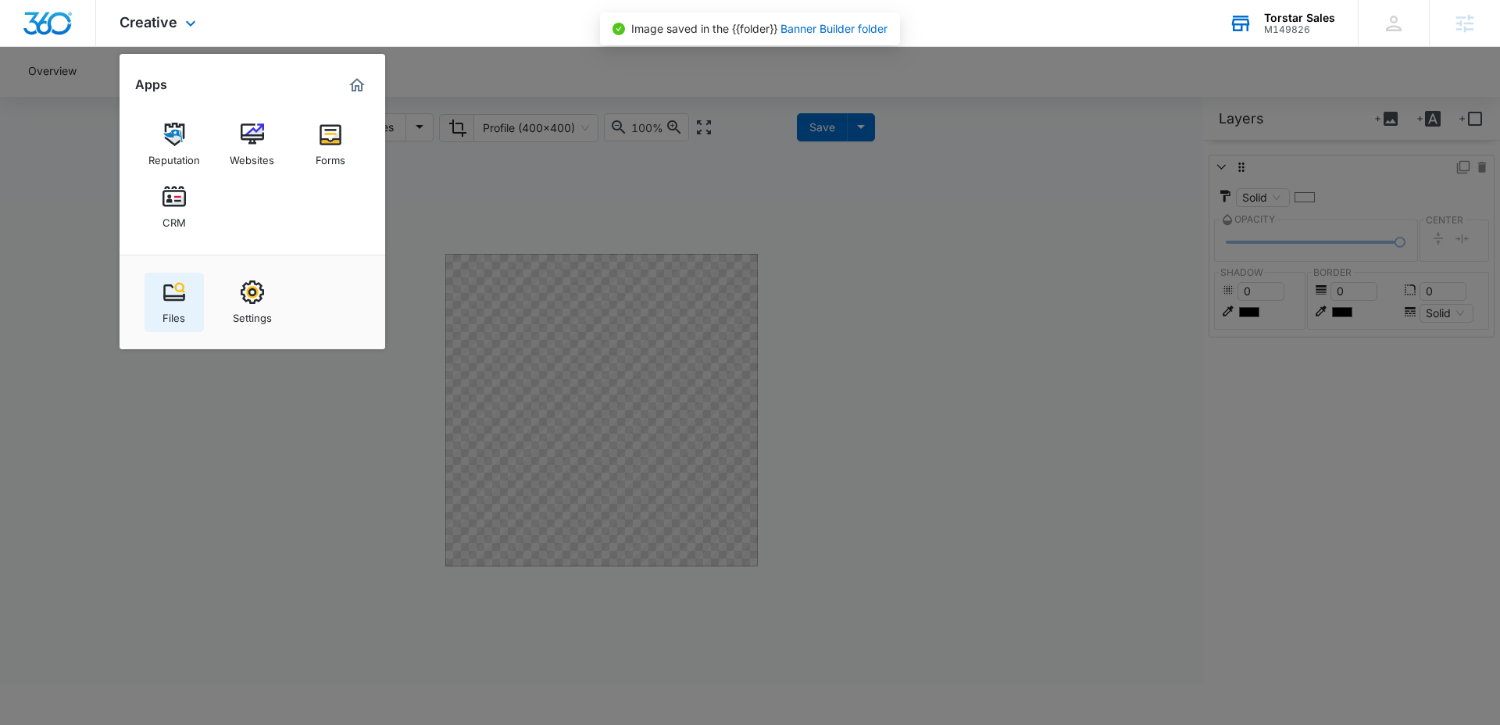
click at [170, 316] on div "Files" at bounding box center [173, 314] width 23 height 20
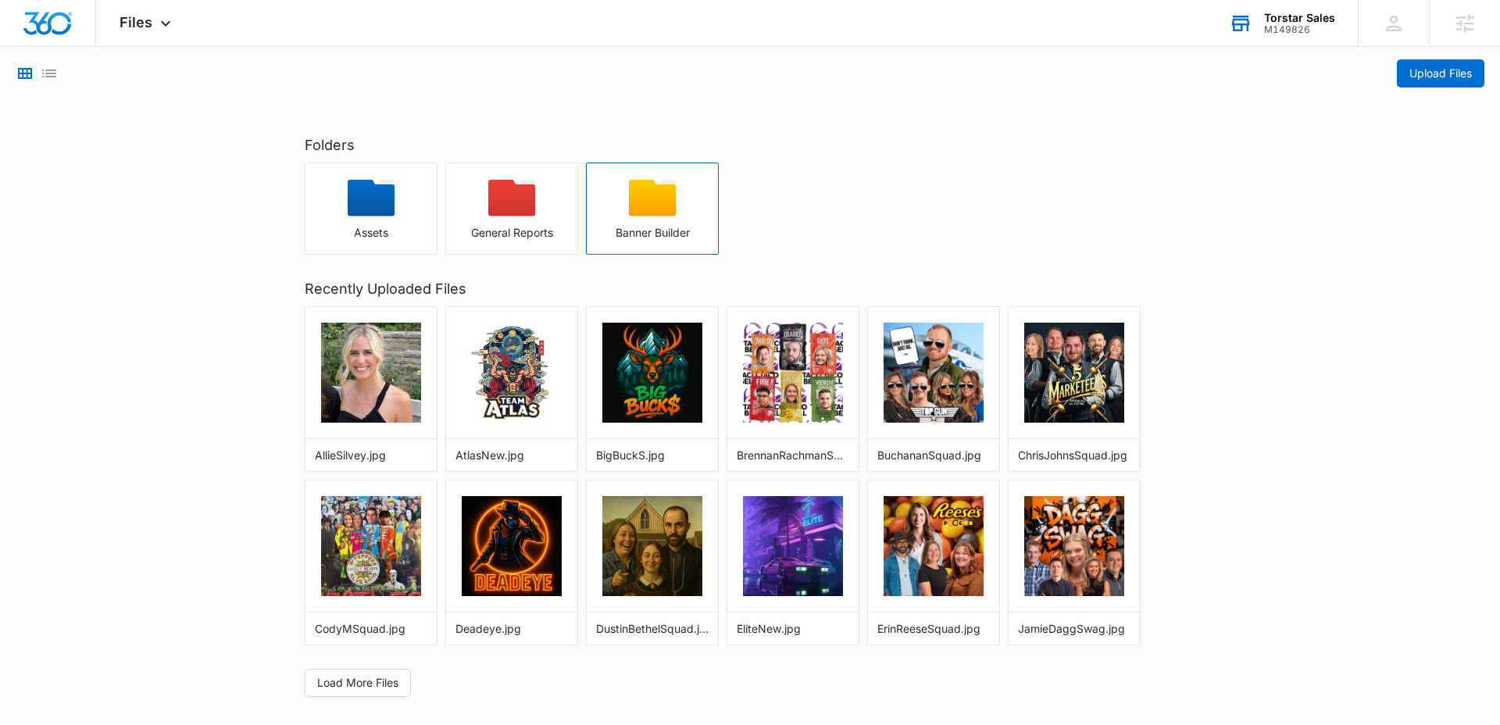
click at [616, 207] on div "button" at bounding box center [652, 203] width 131 height 47
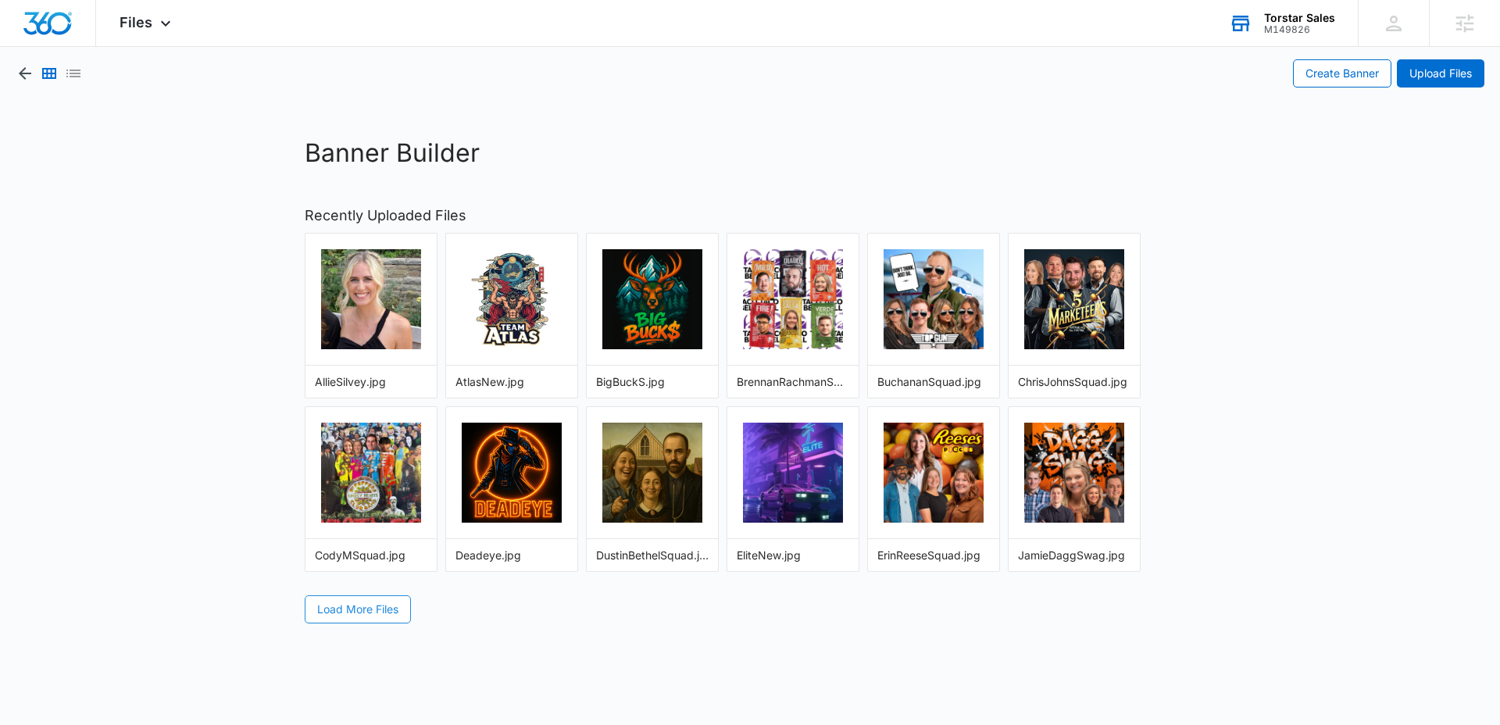
click at [387, 618] on button "Load More Files" at bounding box center [358, 609] width 106 height 28
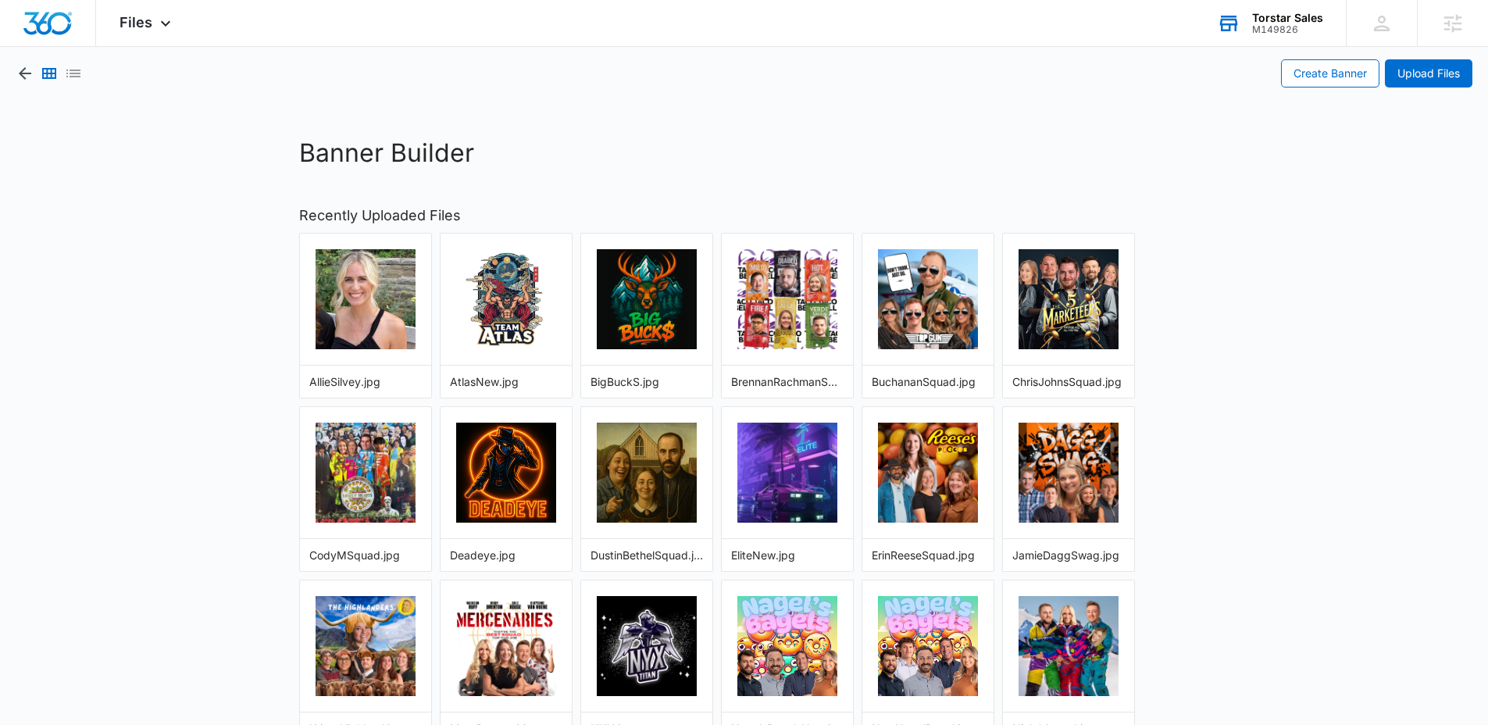
click at [373, 606] on div at bounding box center [365, 597] width 131 height 34
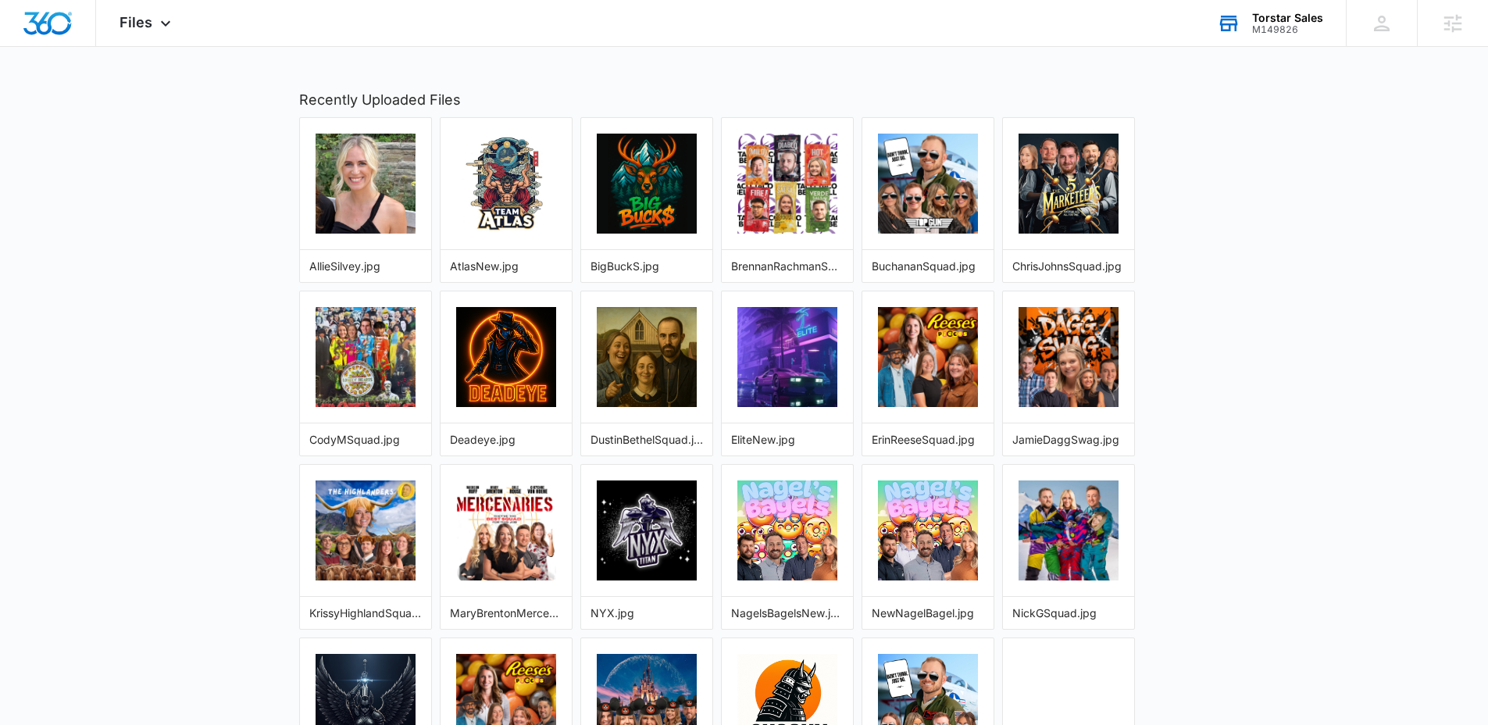
scroll to position [245, 0]
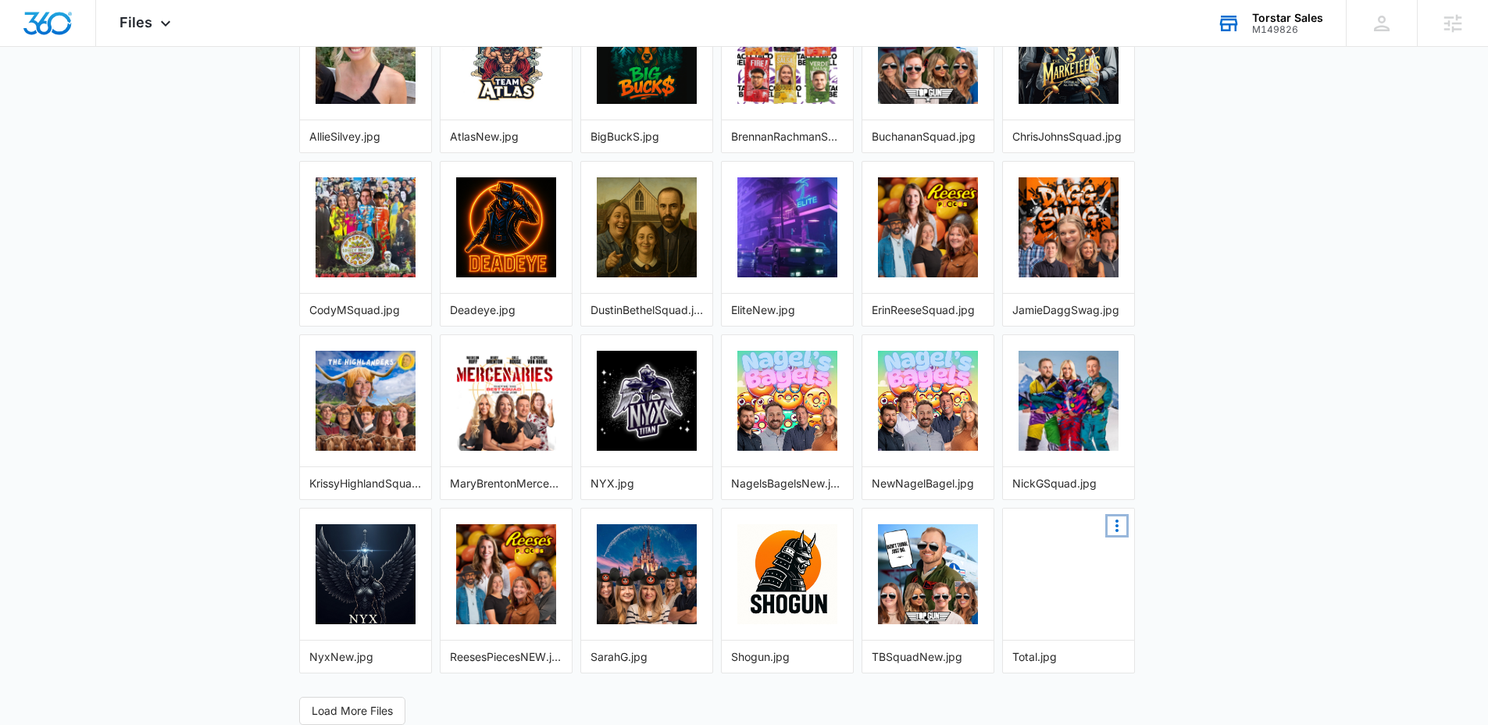
click at [1119, 522] on icon "More Options" at bounding box center [1116, 525] width 19 height 19
click at [1053, 549] on button "Copy Shareable Link" at bounding box center [1063, 551] width 125 height 20
